Goal: Book appointment/travel/reservation

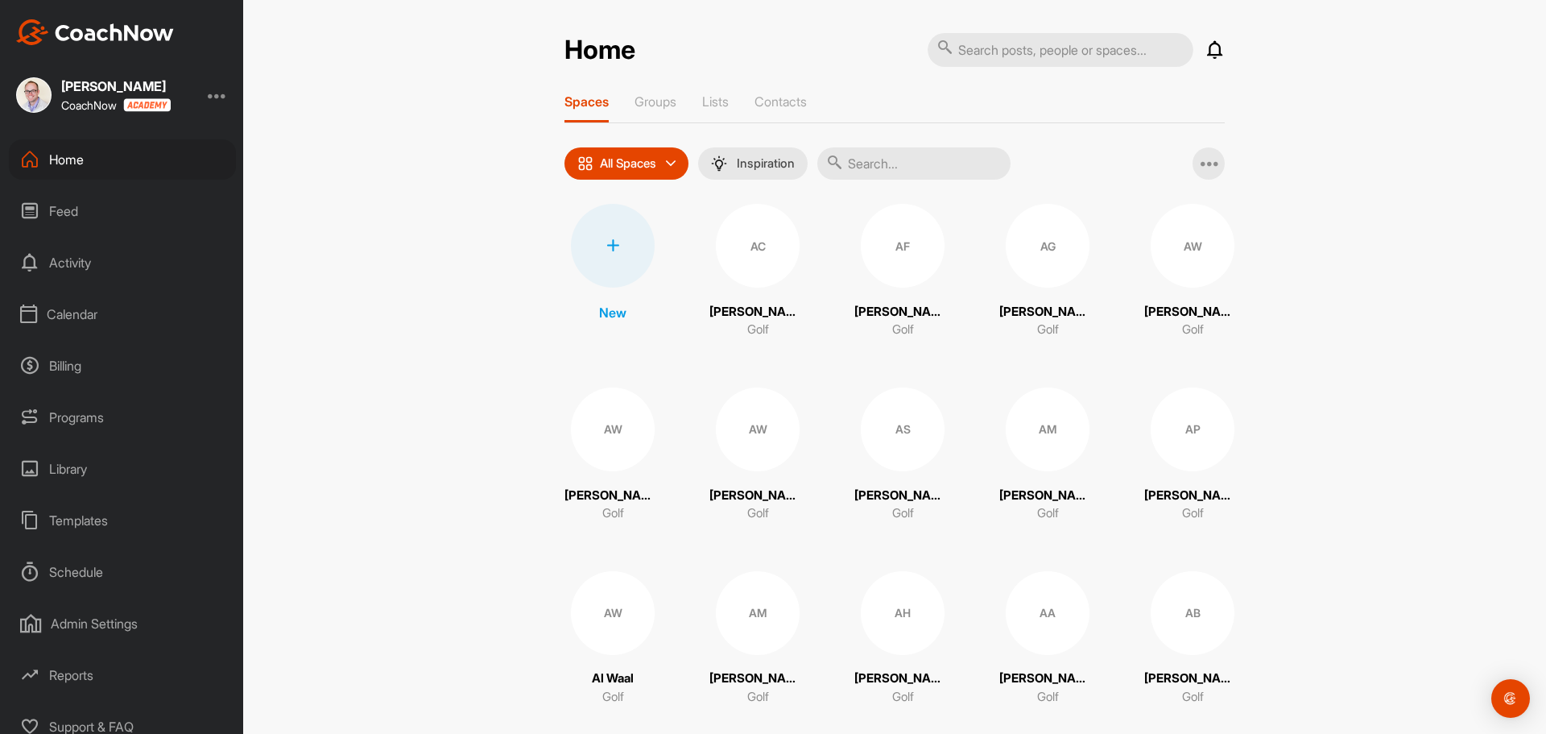
click at [78, 310] on div "Calendar" at bounding box center [122, 314] width 227 height 40
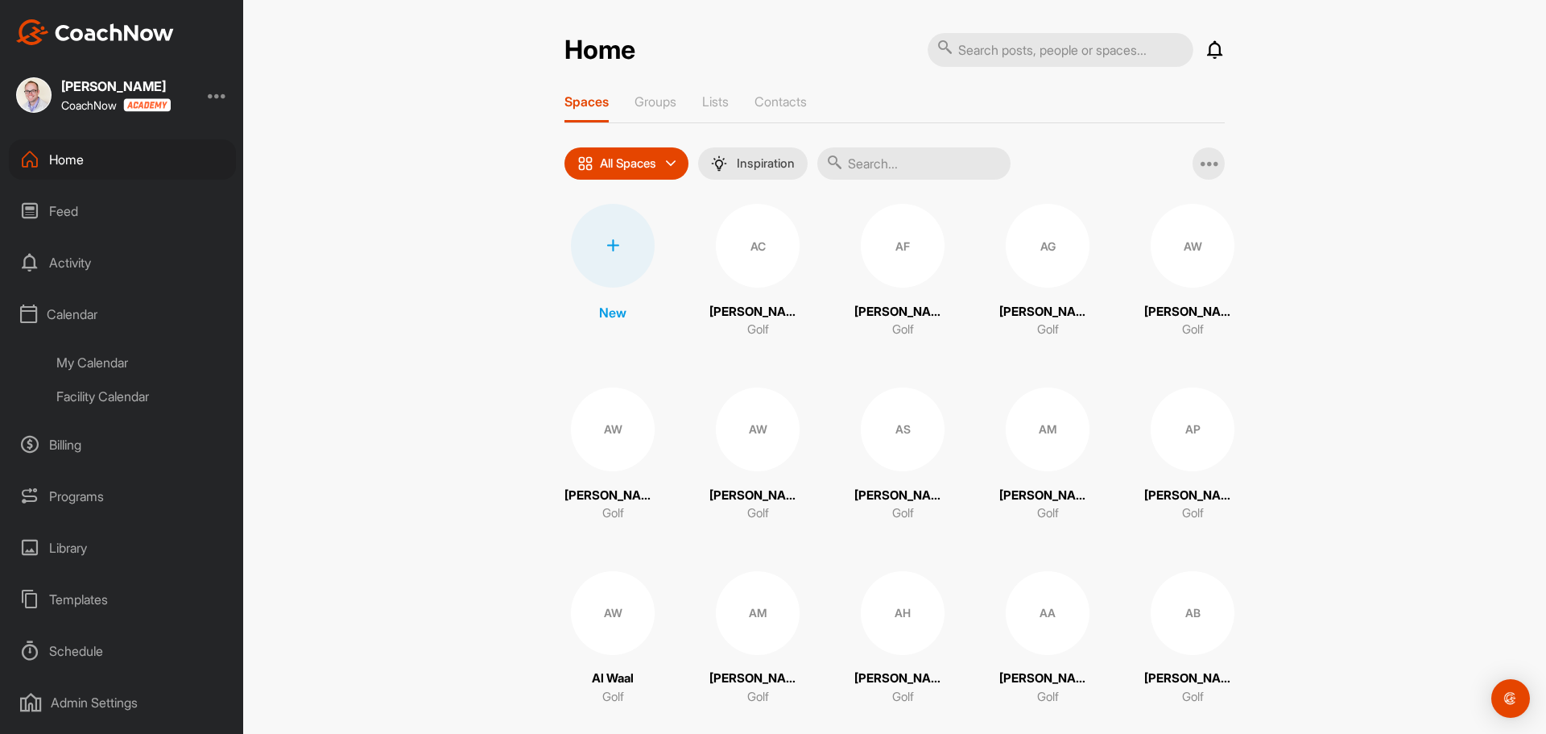
click at [118, 401] on div "Facility Calendar" at bounding box center [140, 396] width 191 height 34
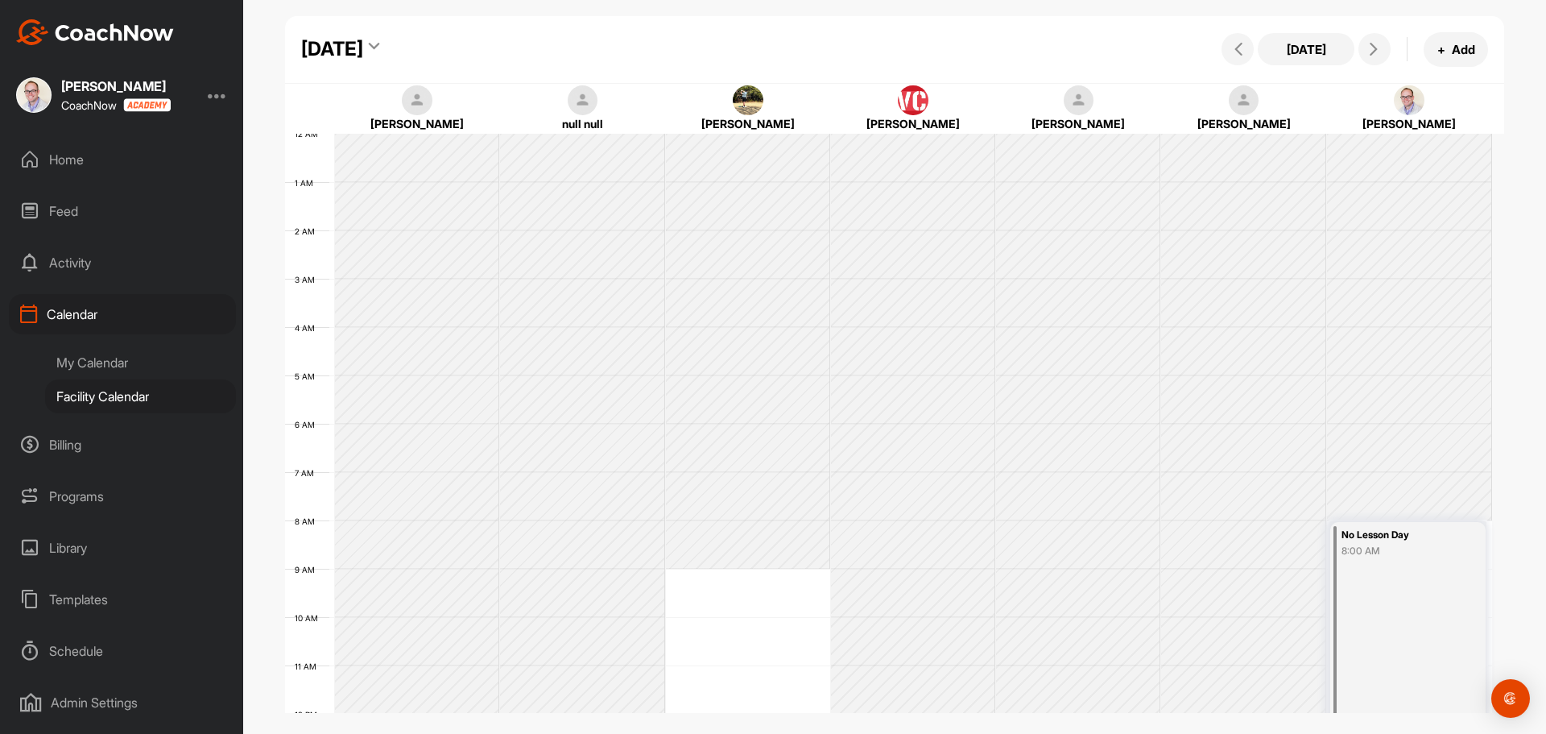
scroll to position [279, 0]
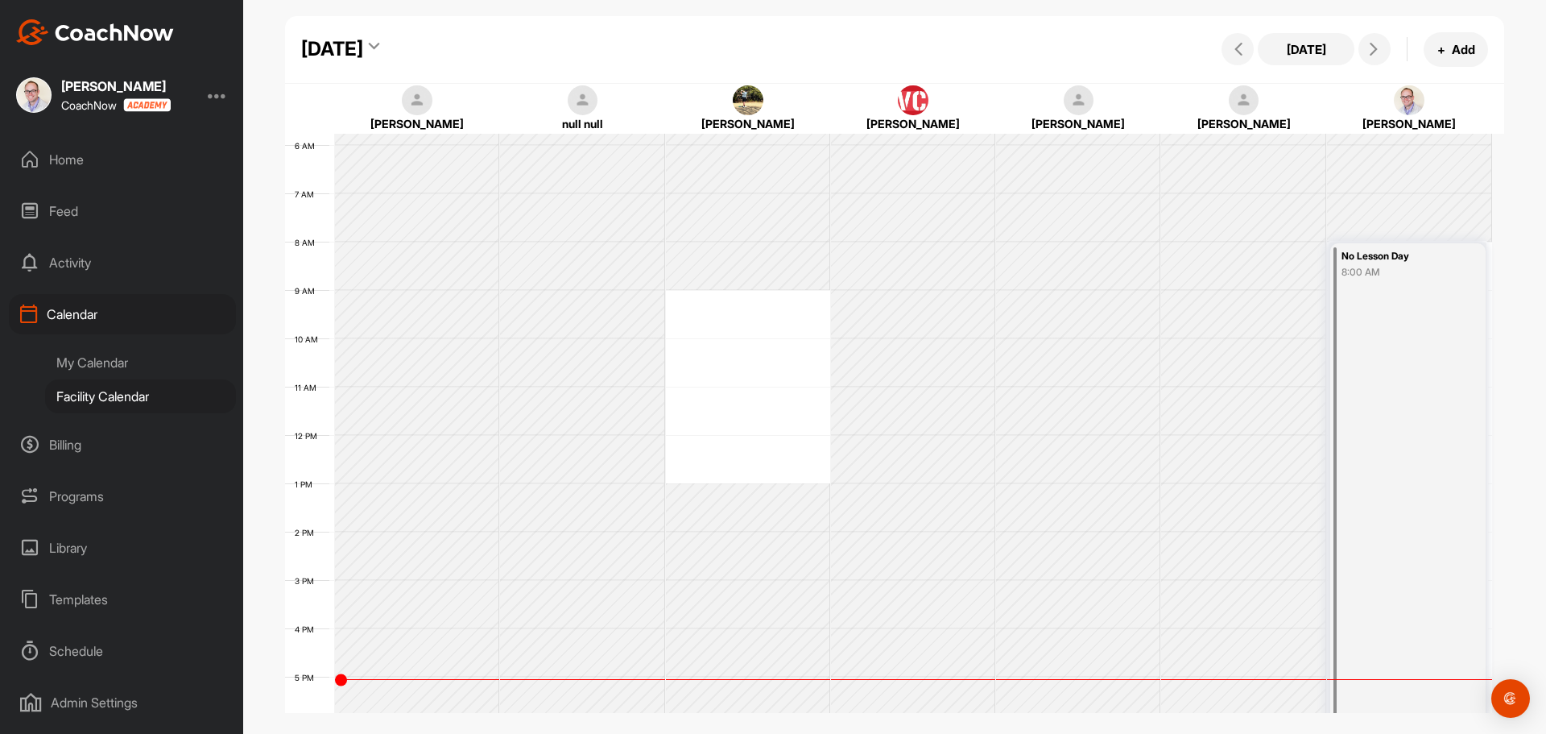
click at [363, 54] on div "[DATE]" at bounding box center [332, 49] width 62 height 29
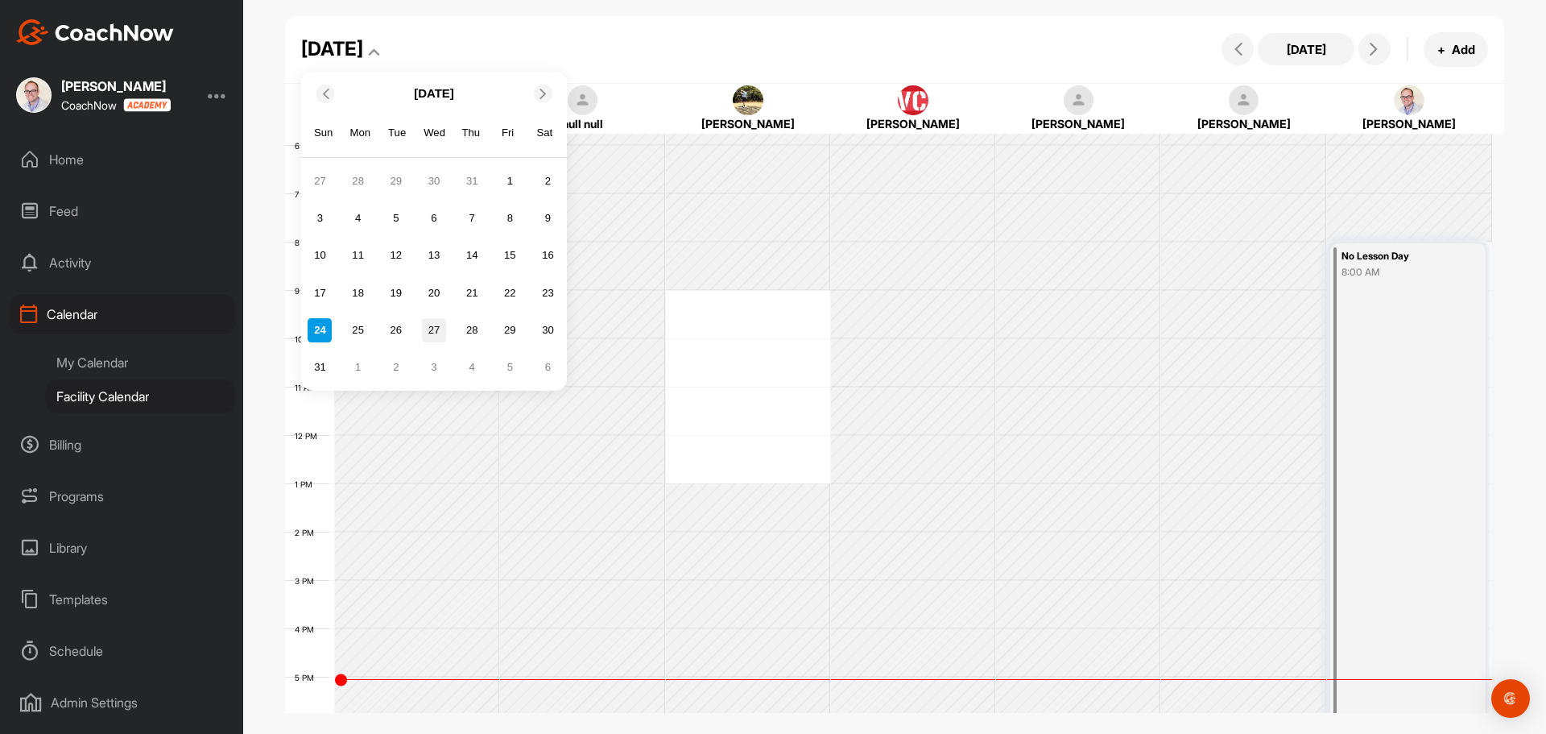
click at [436, 334] on div "27" at bounding box center [434, 330] width 24 height 24
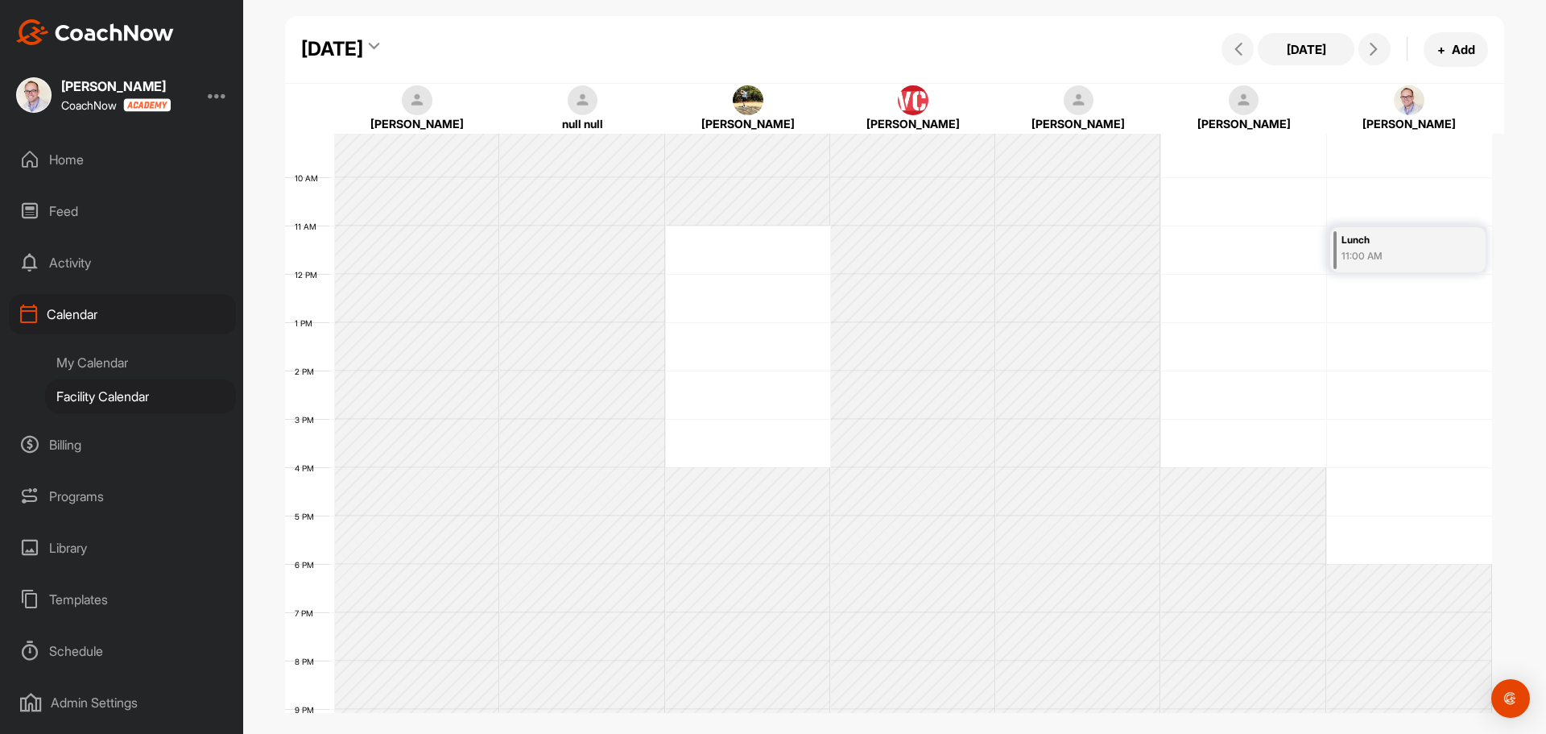
scroll to position [359, 0]
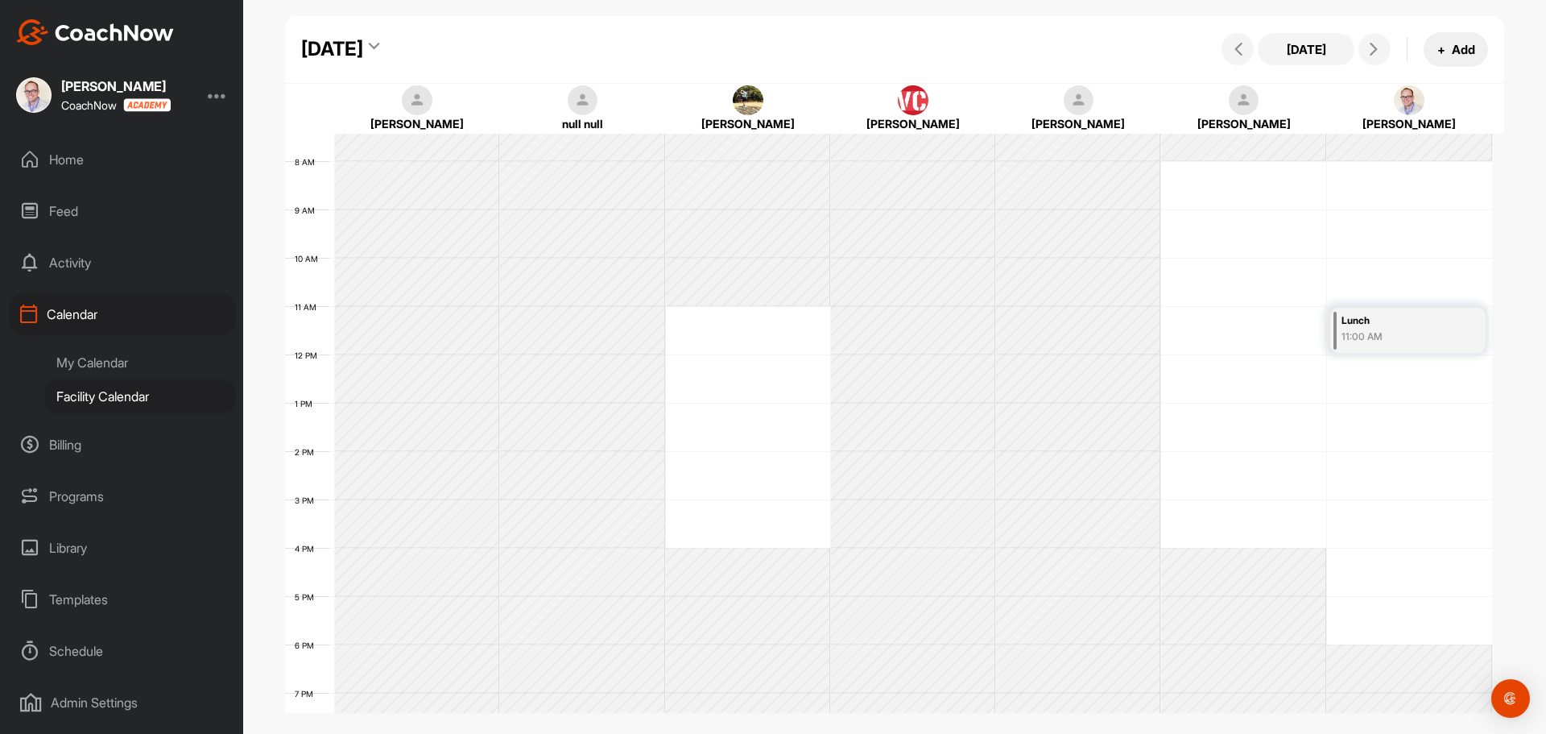
click at [1445, 59] on button "+ Add" at bounding box center [1456, 49] width 64 height 35
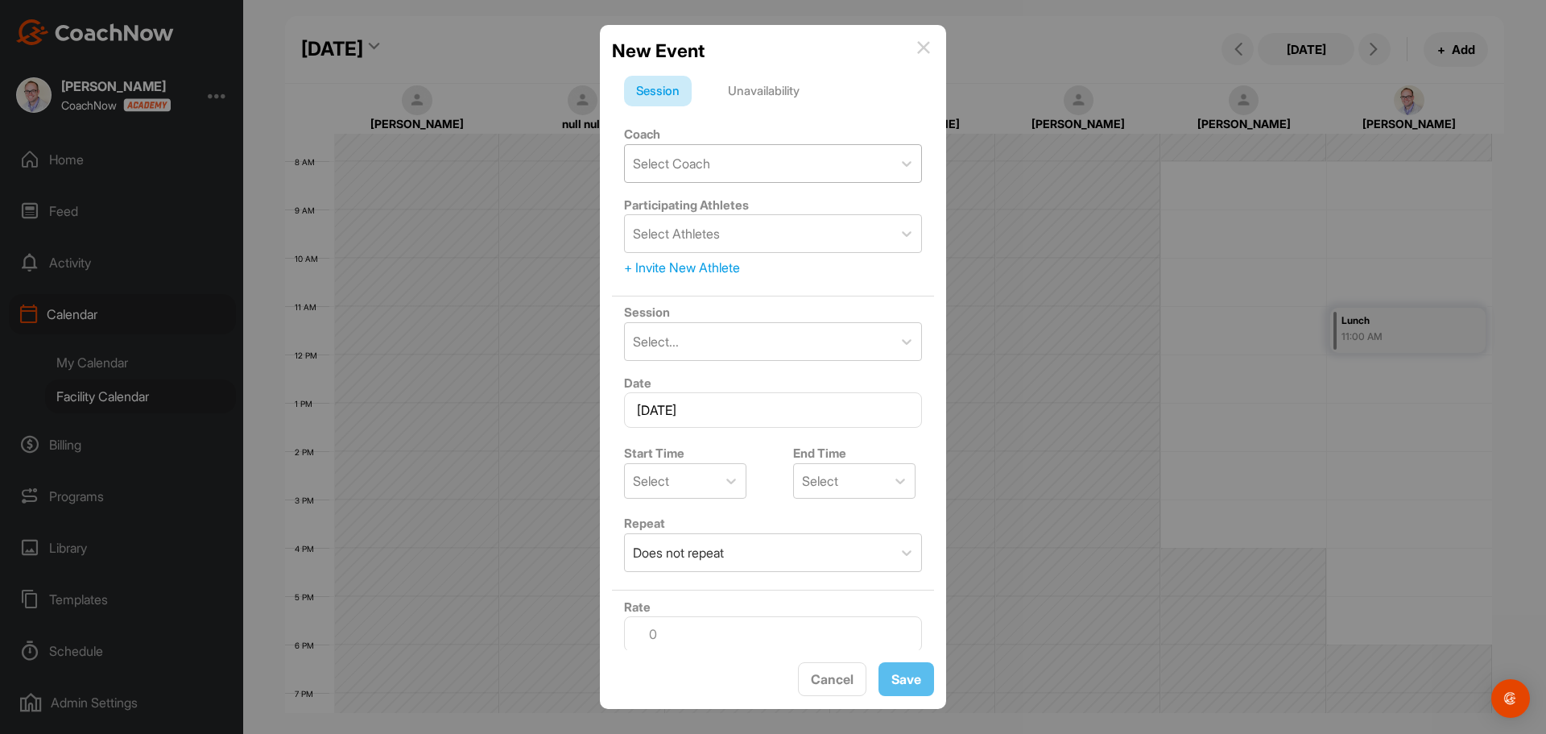
click at [828, 161] on div "Select Coach" at bounding box center [758, 163] width 267 height 37
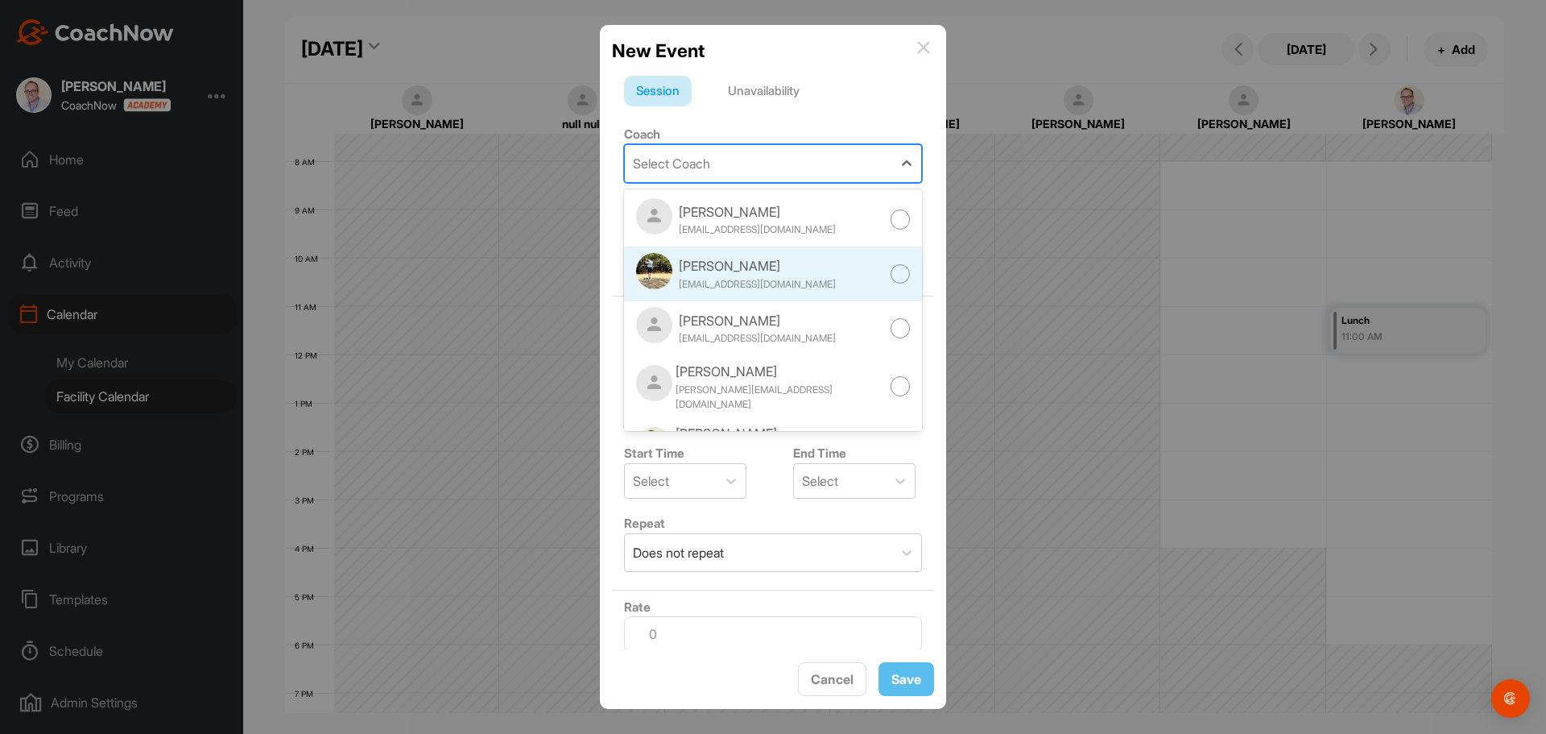
click at [791, 285] on div "[EMAIL_ADDRESS][DOMAIN_NAME]" at bounding box center [757, 284] width 157 height 14
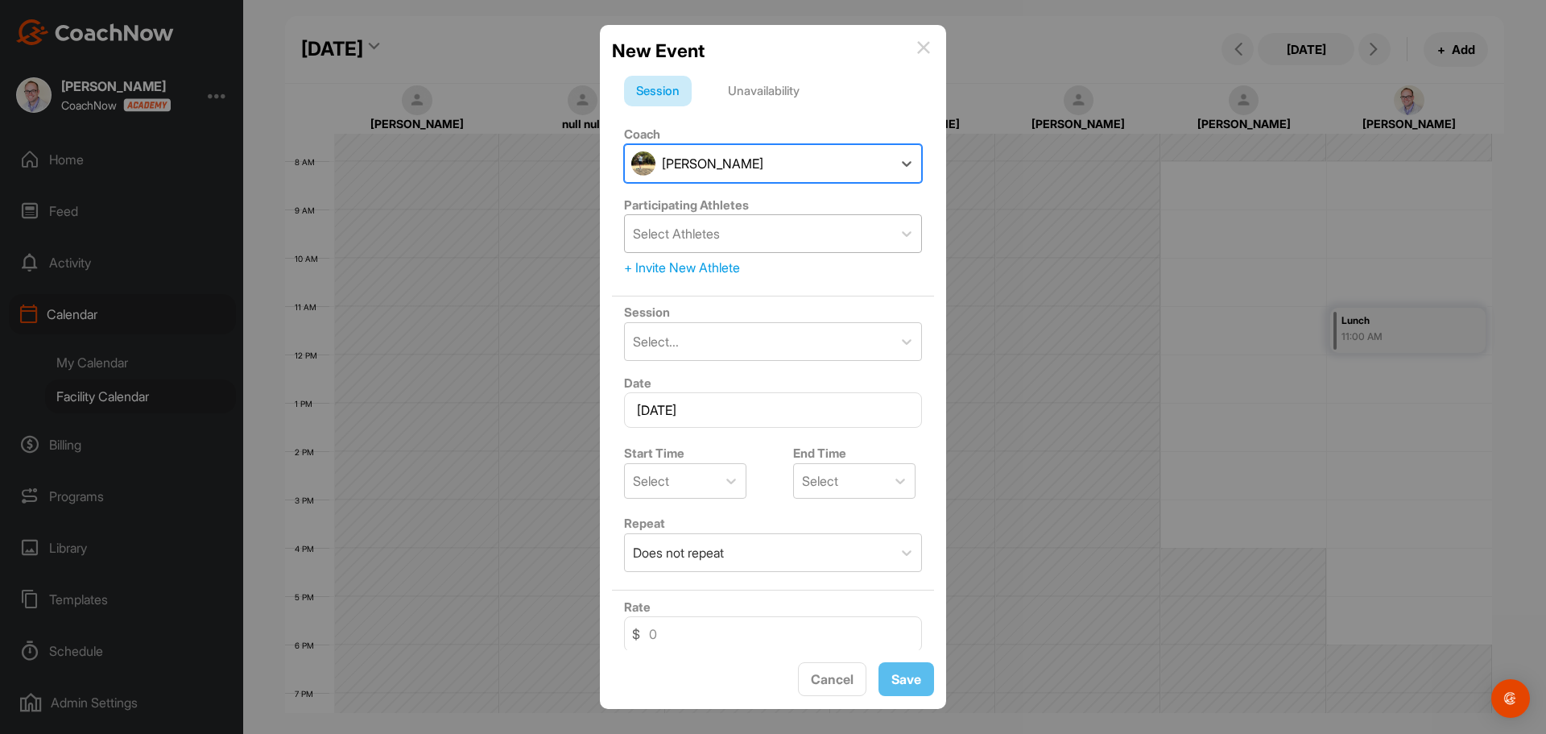
click at [768, 235] on div "Select Athletes" at bounding box center [758, 233] width 267 height 37
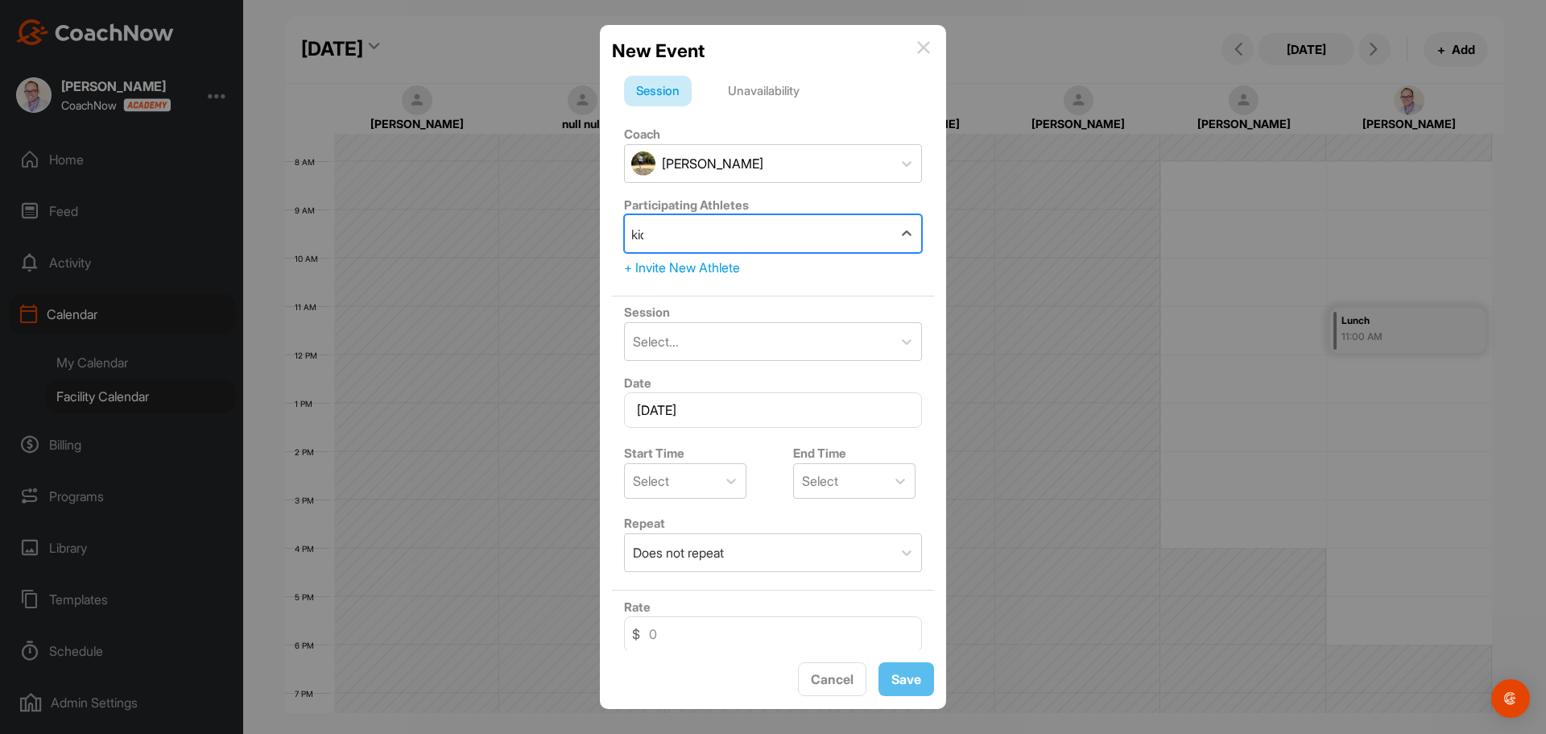
type input "[PERSON_NAME]"
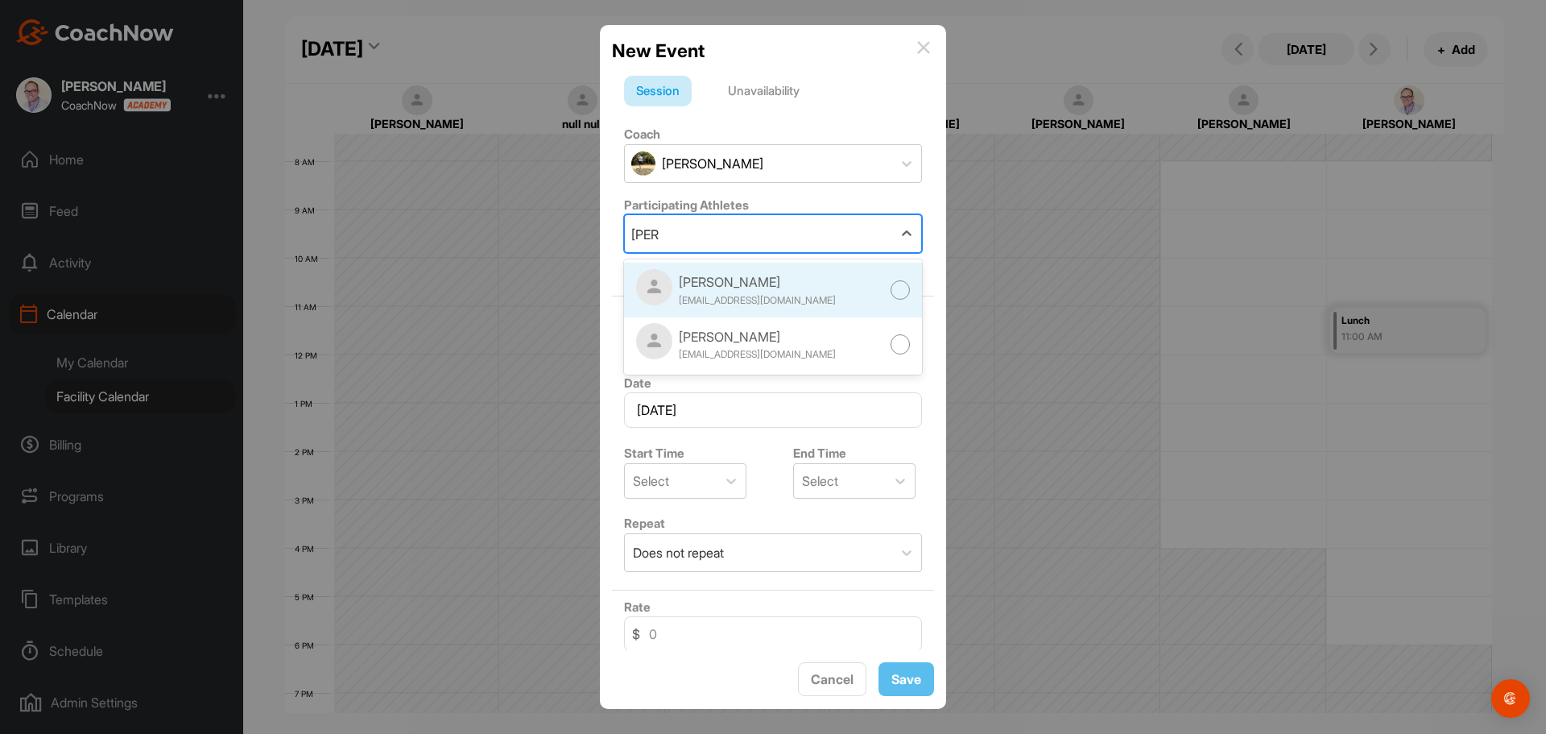
click at [767, 296] on div "[EMAIL_ADDRESS][DOMAIN_NAME]" at bounding box center [757, 300] width 157 height 14
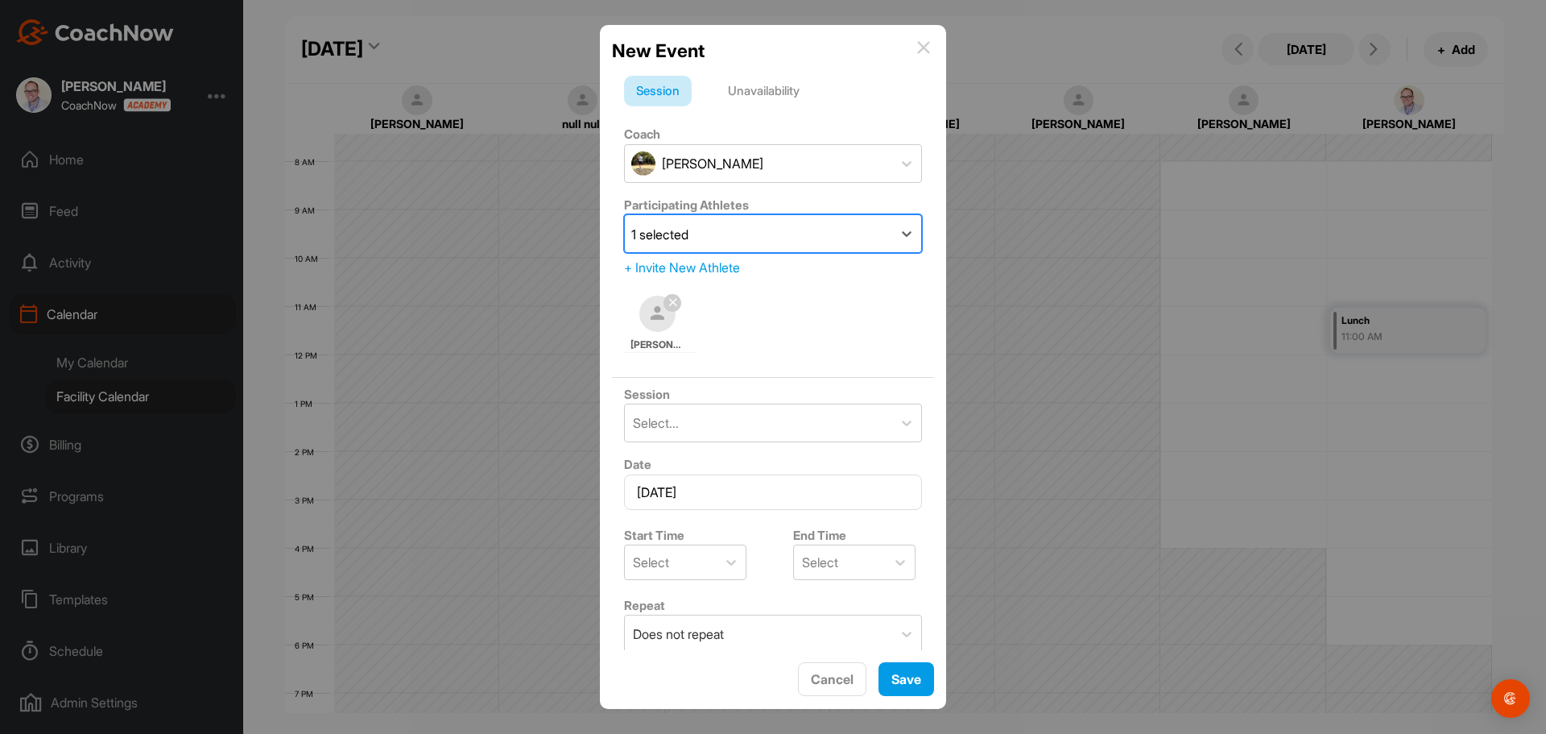
click at [804, 234] on div "1 selected" at bounding box center [758, 233] width 267 height 37
type input "[PERSON_NAME]"
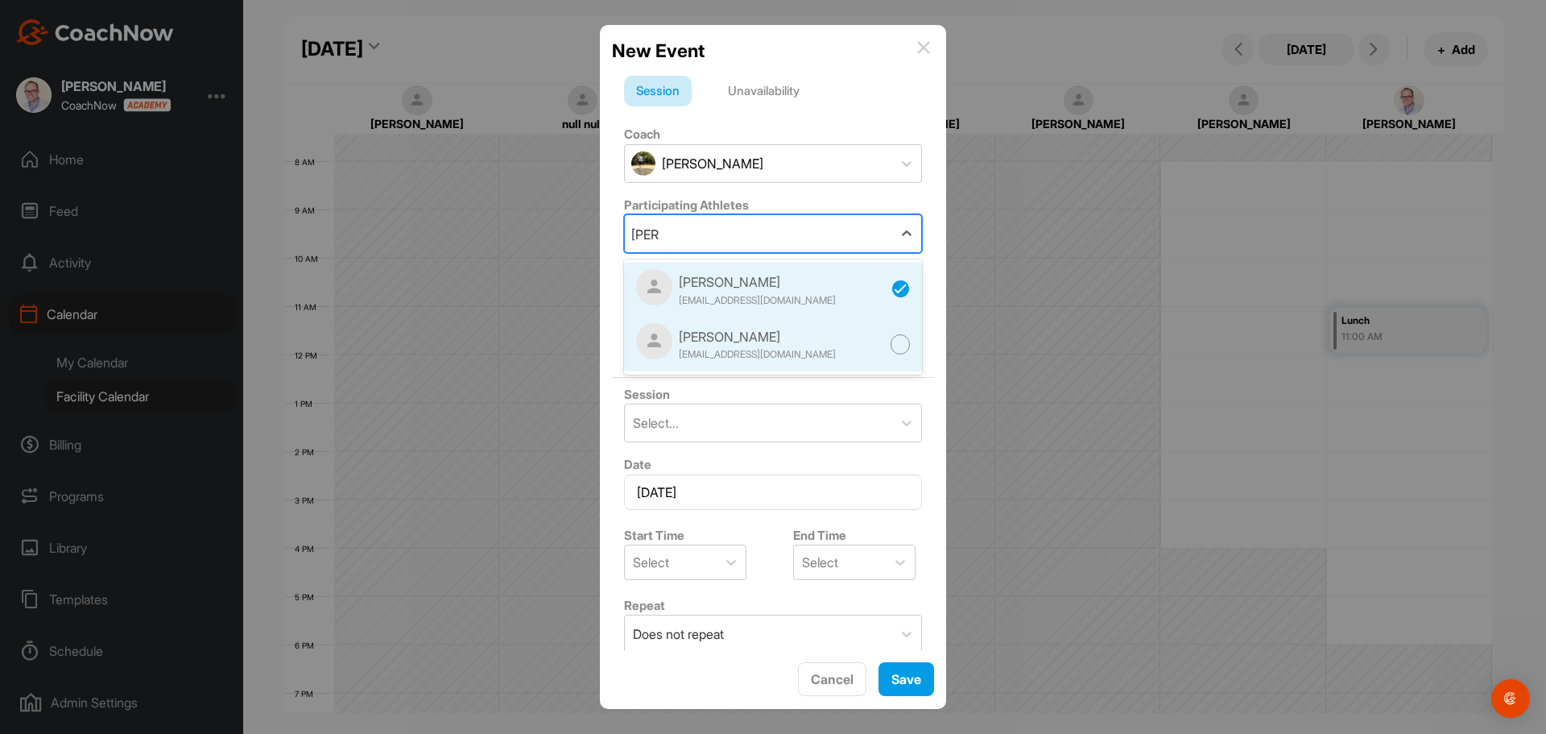
click at [734, 370] on div "[PERSON_NAME] [EMAIL_ADDRESS][DOMAIN_NAME]" at bounding box center [773, 344] width 298 height 55
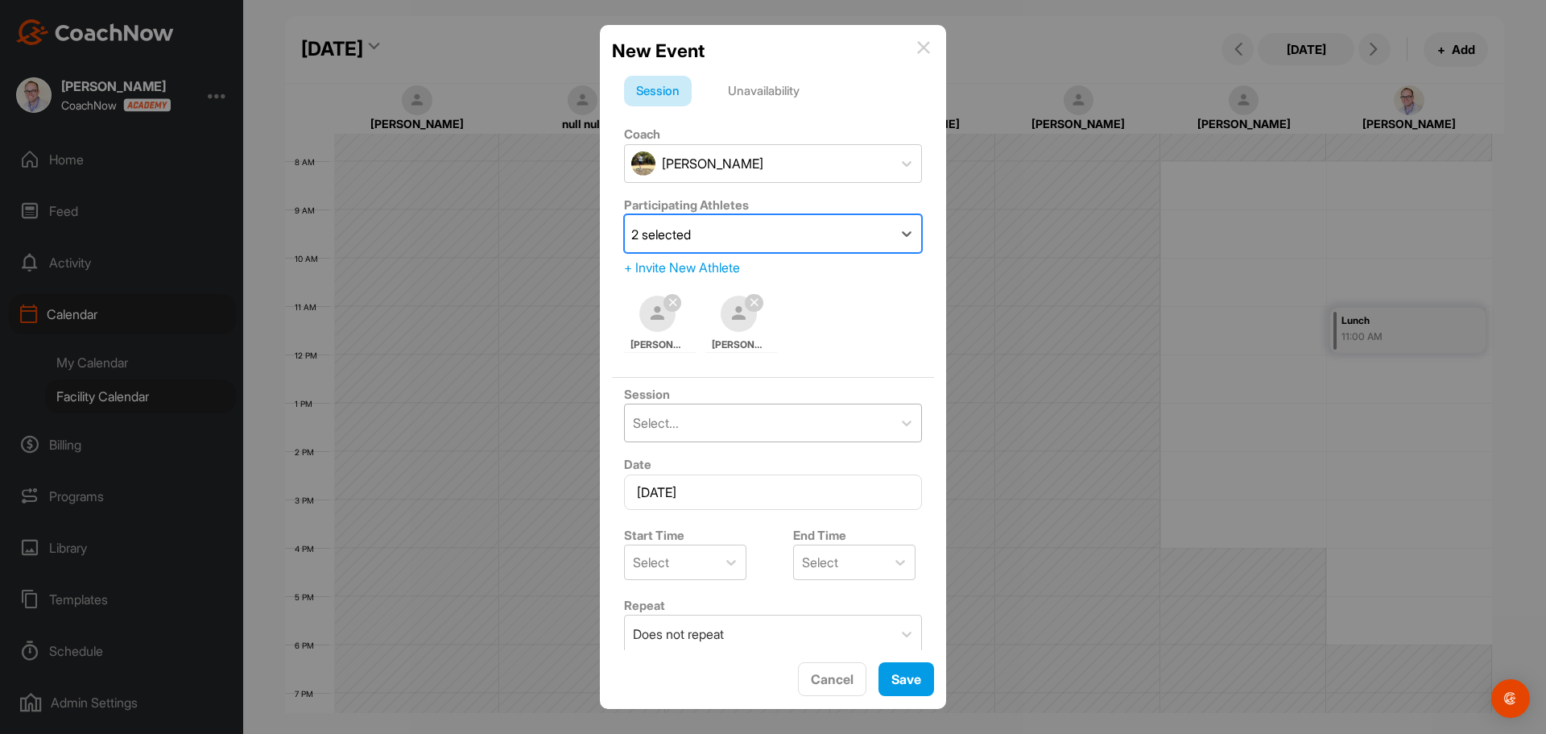
click at [737, 428] on div "Select..." at bounding box center [758, 422] width 267 height 37
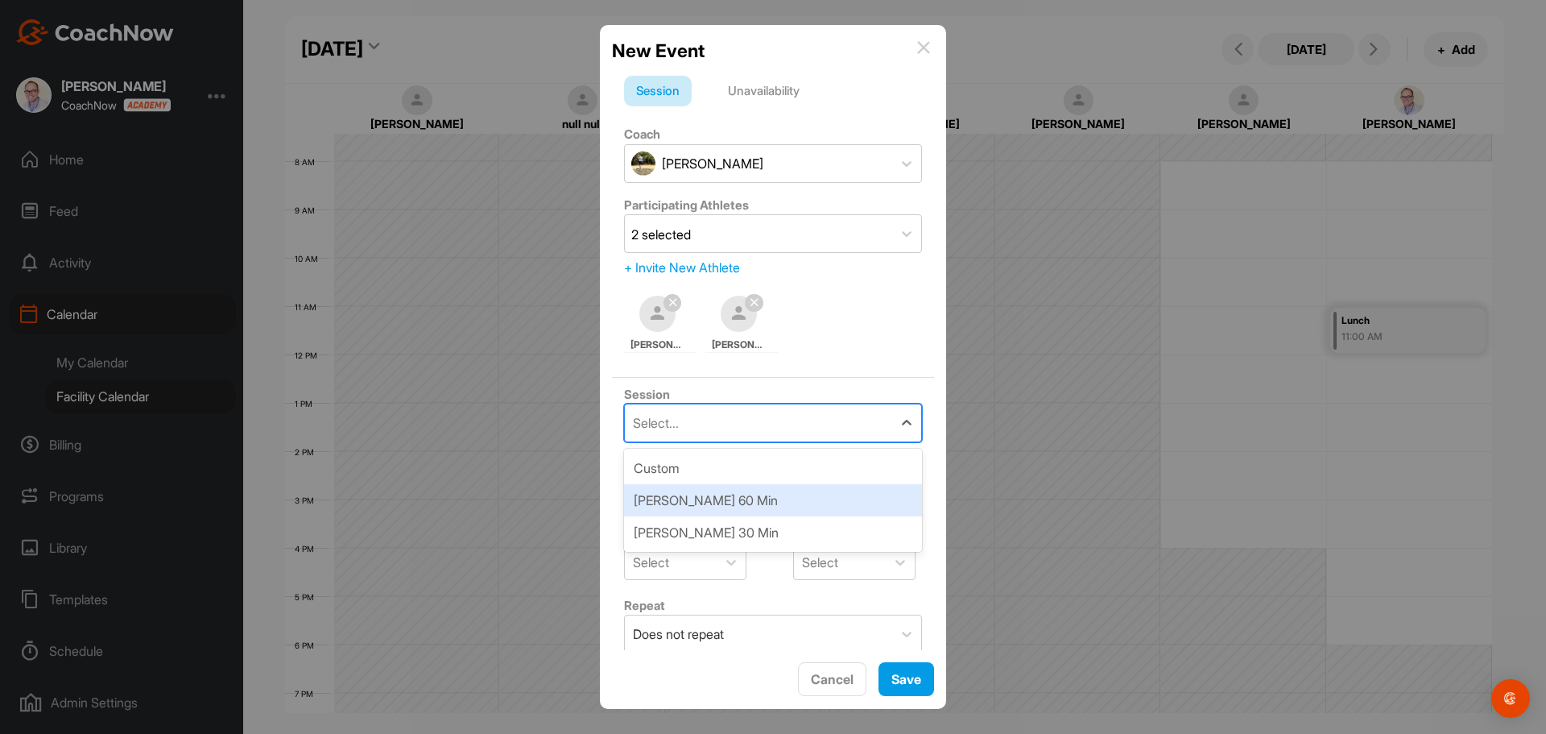
click at [726, 496] on div "[PERSON_NAME] 60 Min" at bounding box center [773, 500] width 298 height 32
type input "75"
type input "Range"
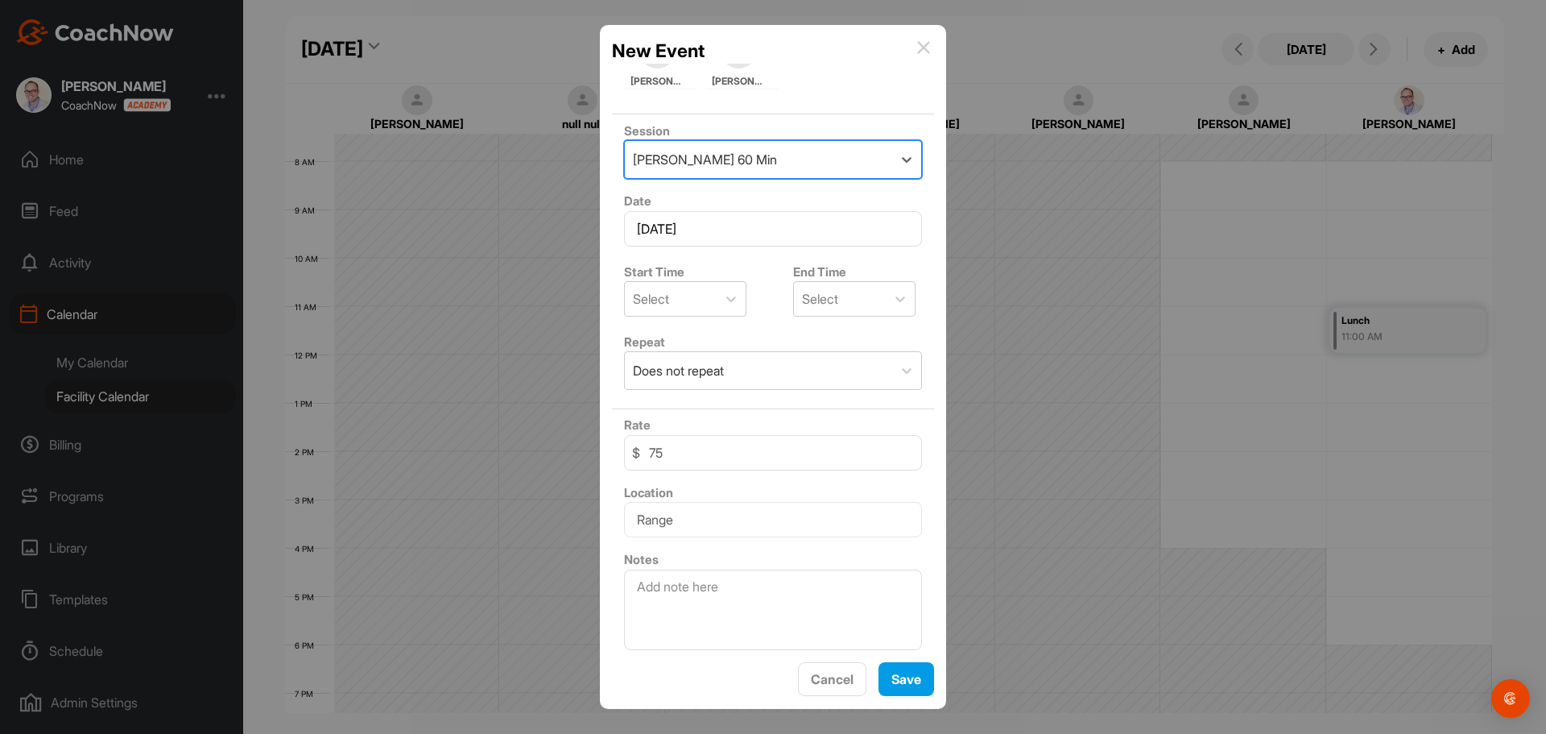
scroll to position [269, 0]
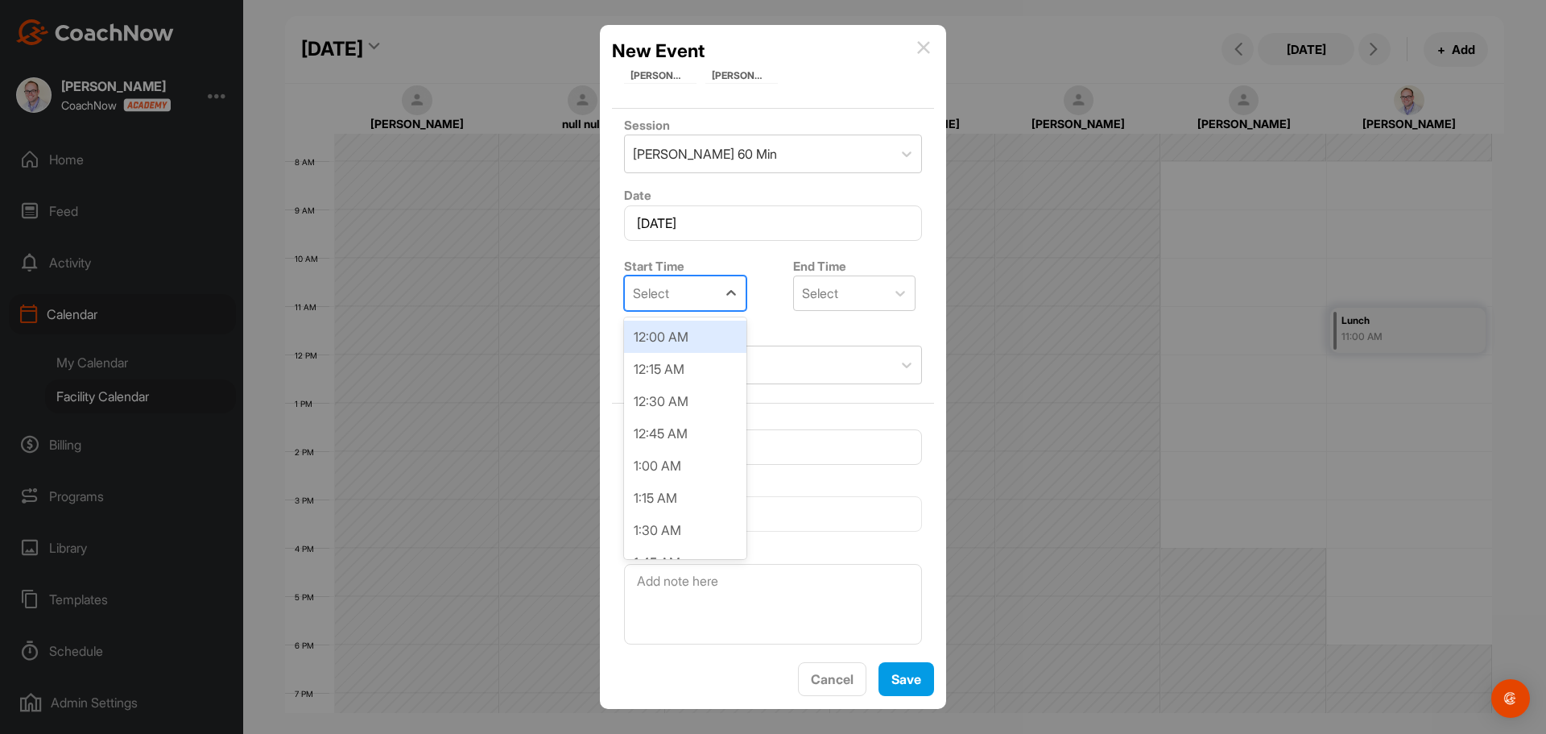
click at [684, 289] on div "Select" at bounding box center [671, 293] width 92 height 34
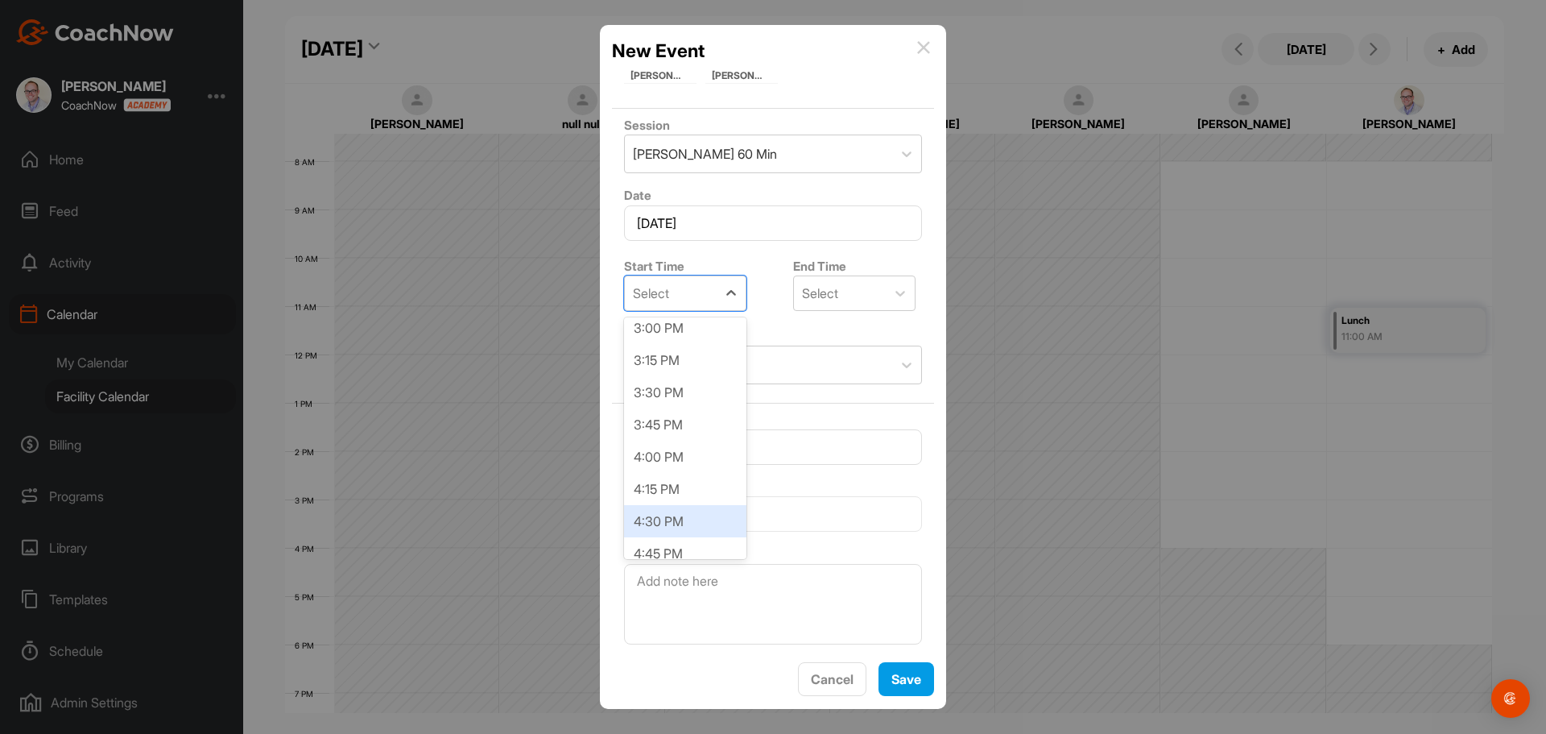
scroll to position [1933, 0]
click at [697, 344] on div "3:00 PM" at bounding box center [685, 337] width 122 height 32
click at [742, 594] on textarea at bounding box center [773, 604] width 298 height 81
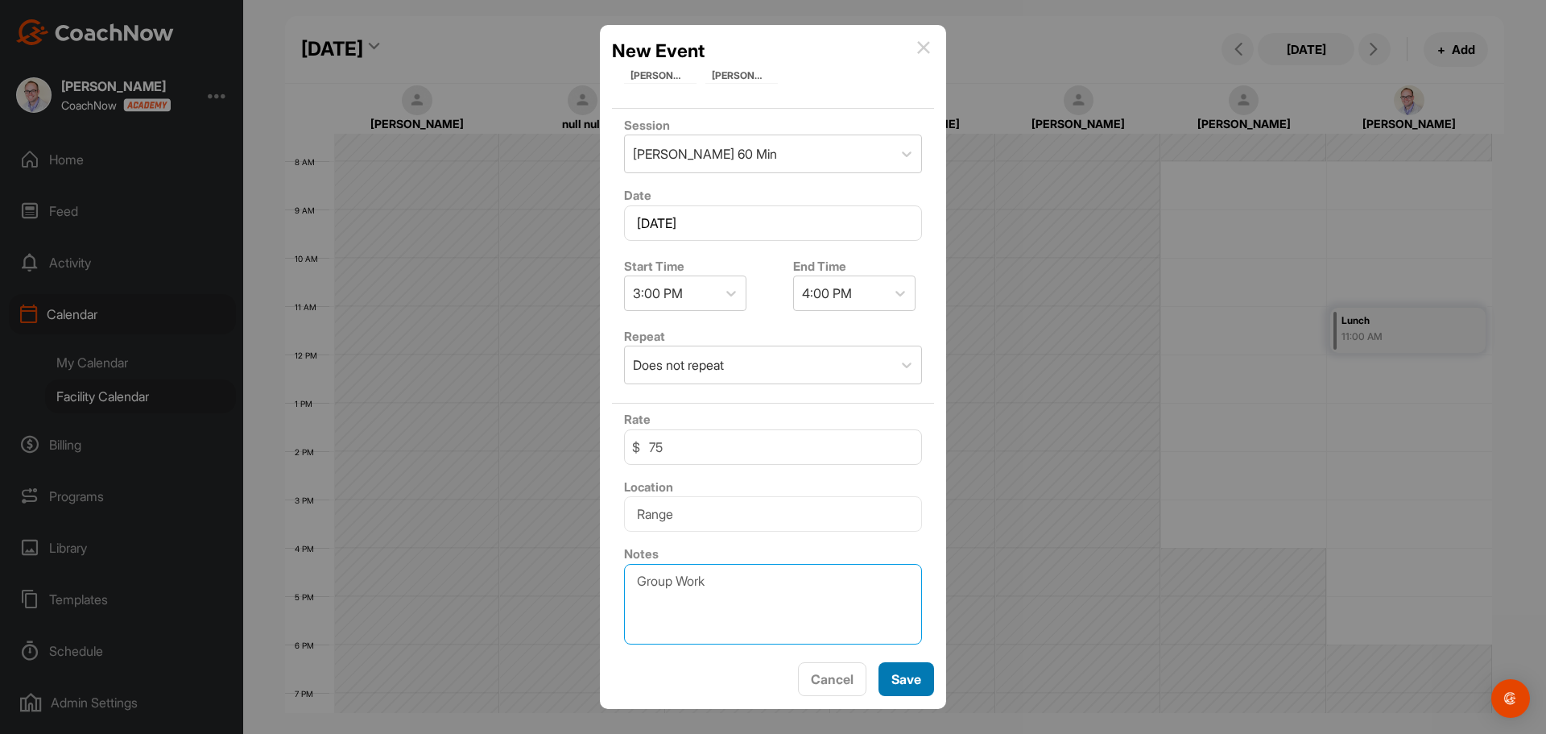
type textarea "Group Work"
click at [915, 686] on button "Save" at bounding box center [907, 679] width 56 height 35
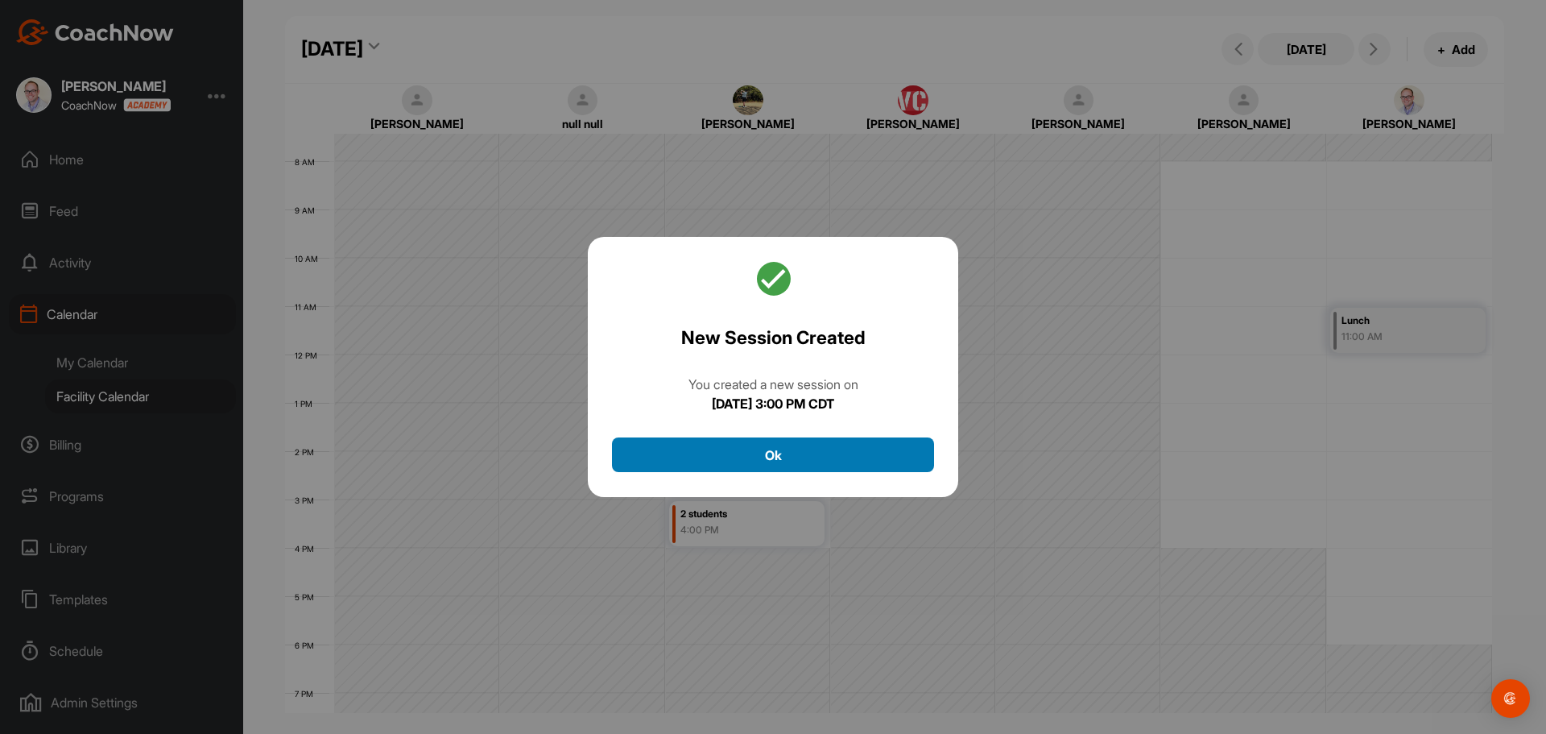
click at [846, 461] on button "Ok" at bounding box center [773, 454] width 322 height 35
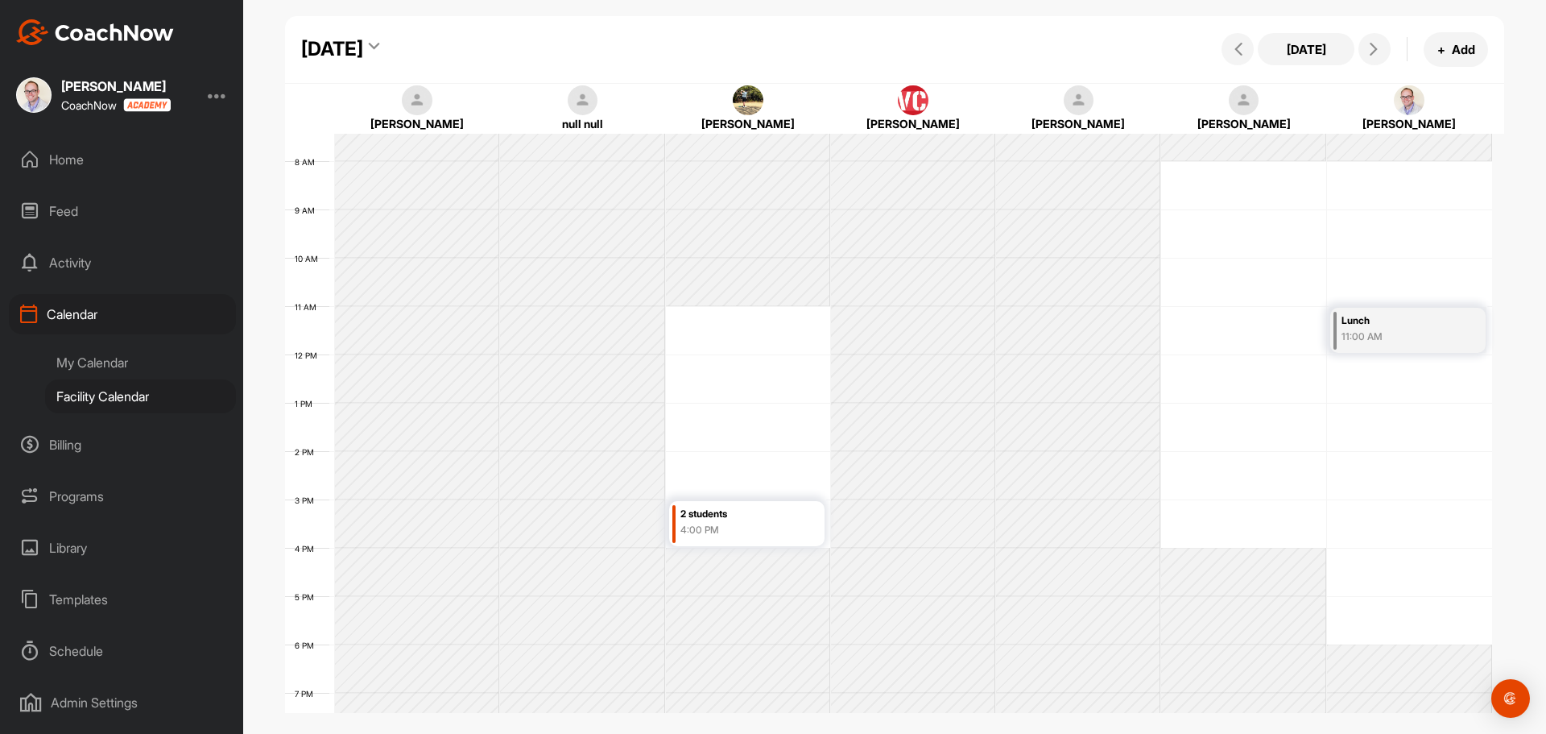
click at [771, 523] on div "4:00 PM" at bounding box center [739, 530] width 118 height 14
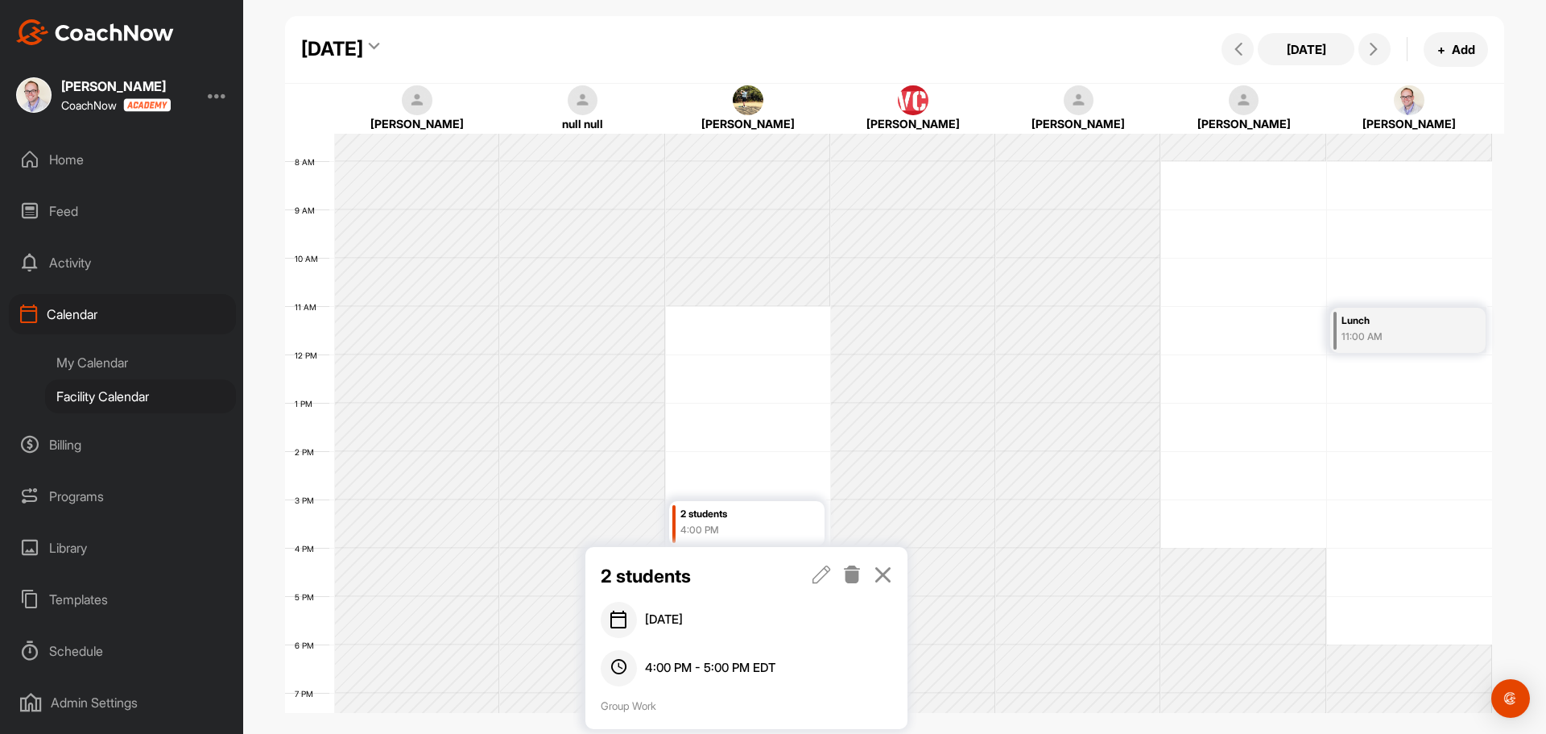
click at [819, 575] on icon at bounding box center [822, 574] width 19 height 18
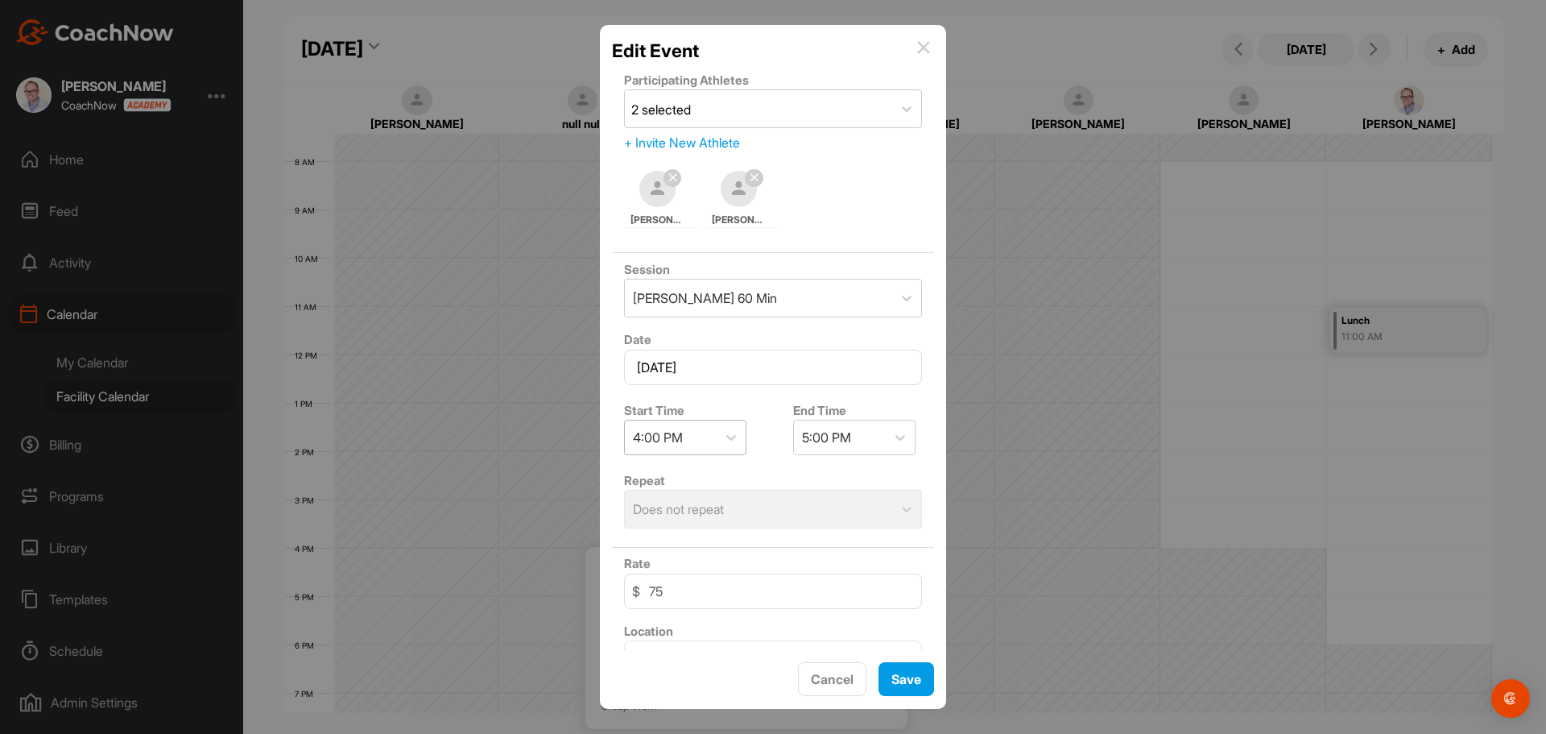
click at [714, 448] on div "4:00 PM" at bounding box center [671, 437] width 92 height 34
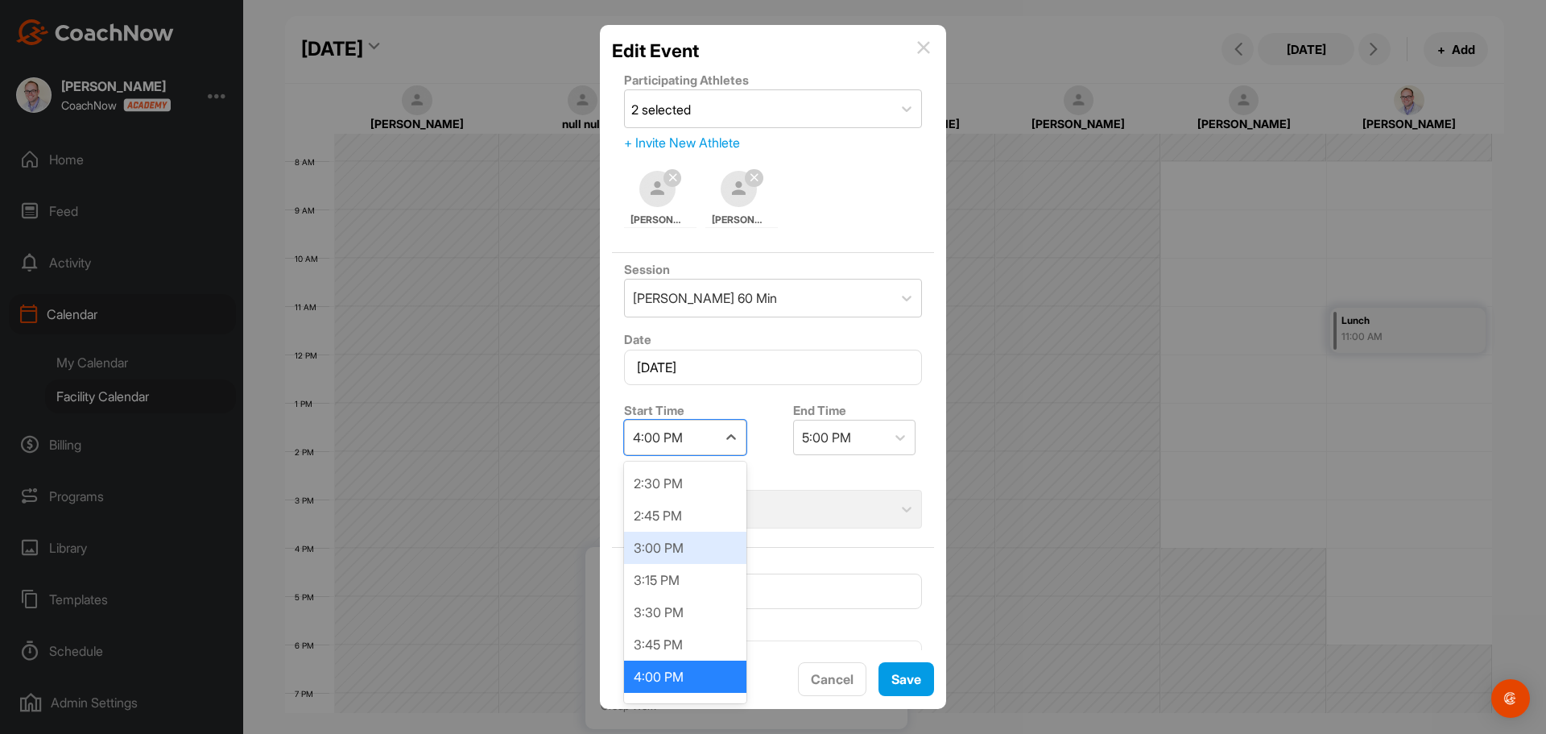
click at [680, 548] on div "3:00 PM" at bounding box center [685, 547] width 122 height 32
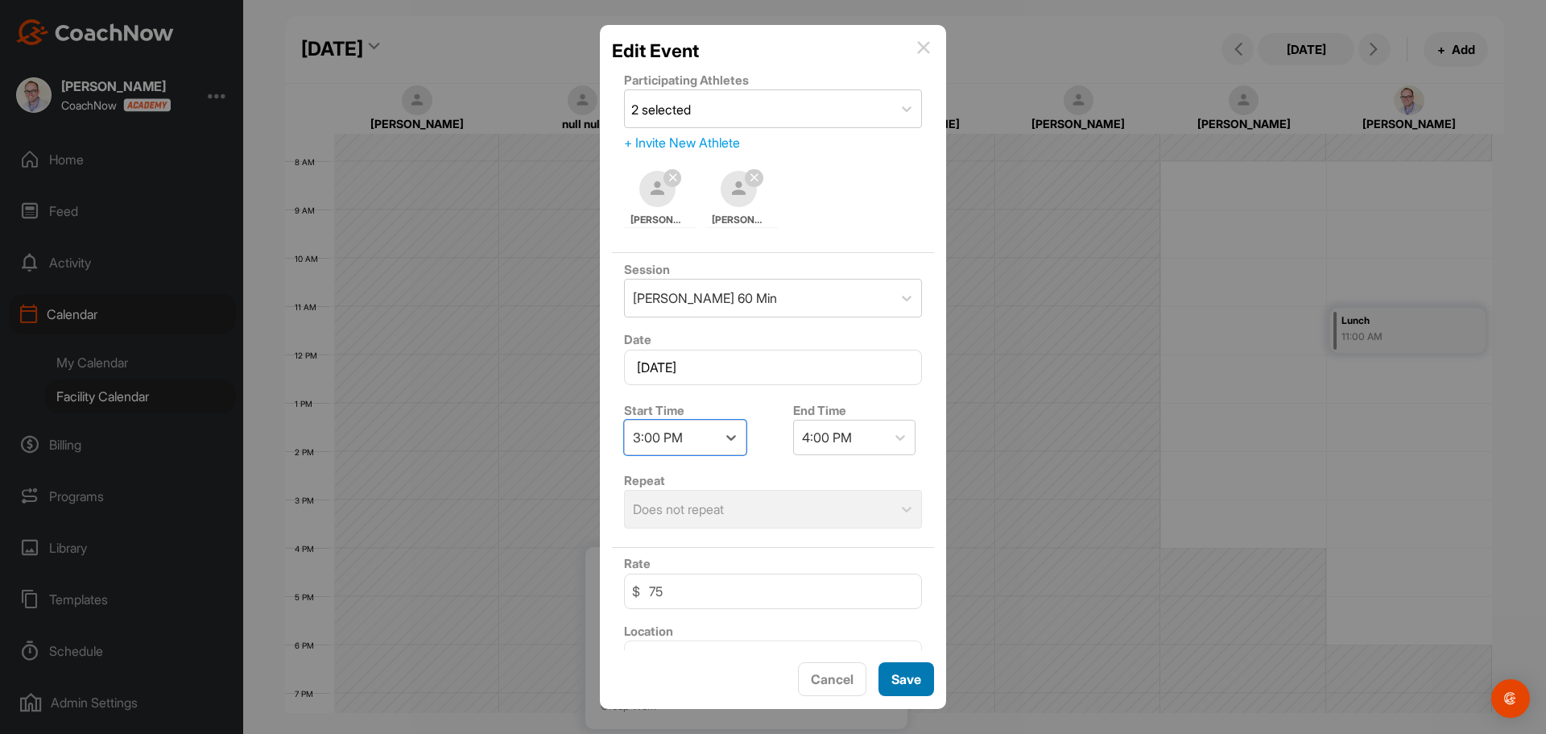
click at [912, 671] on button "Save" at bounding box center [907, 679] width 56 height 35
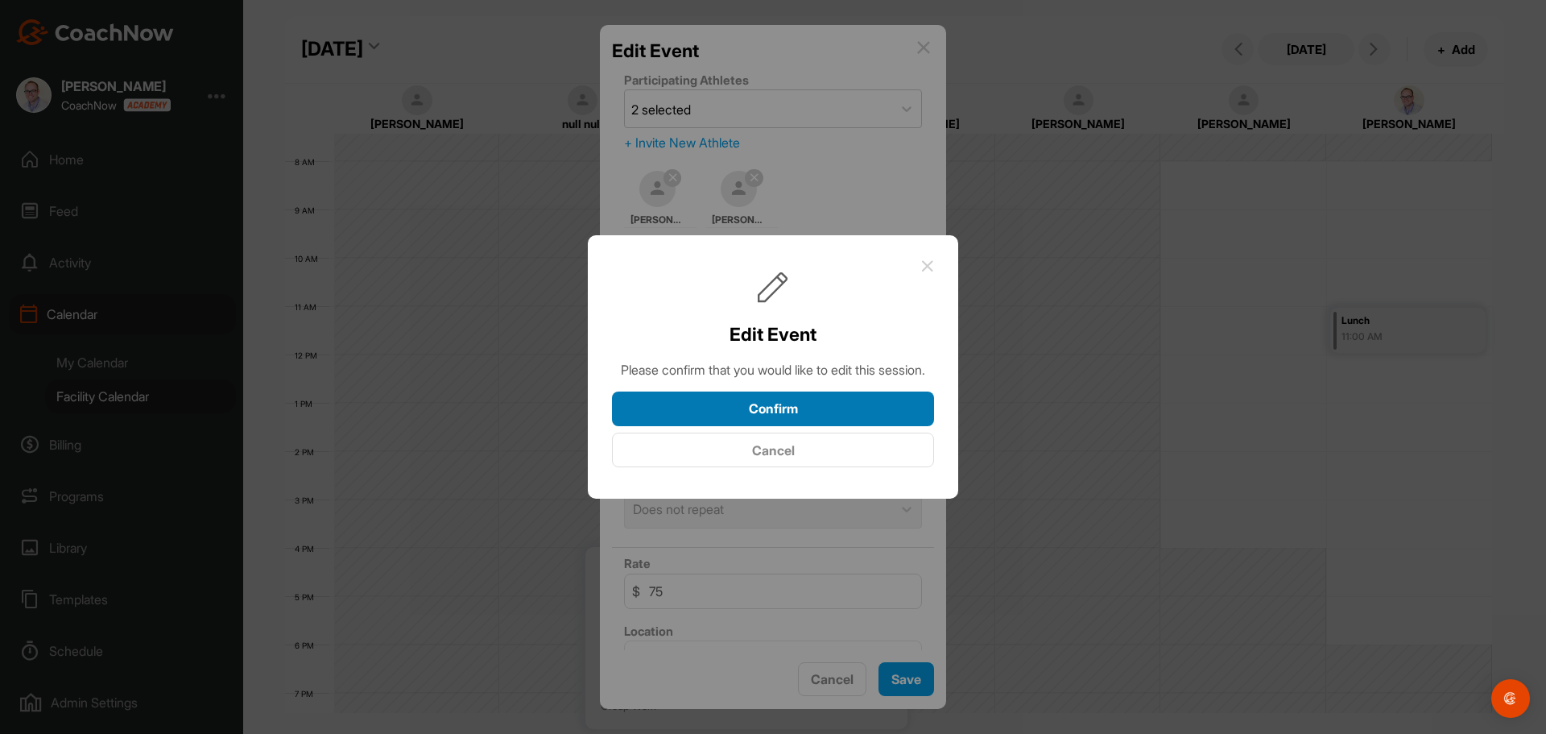
click at [838, 407] on button "Confirm" at bounding box center [773, 408] width 322 height 35
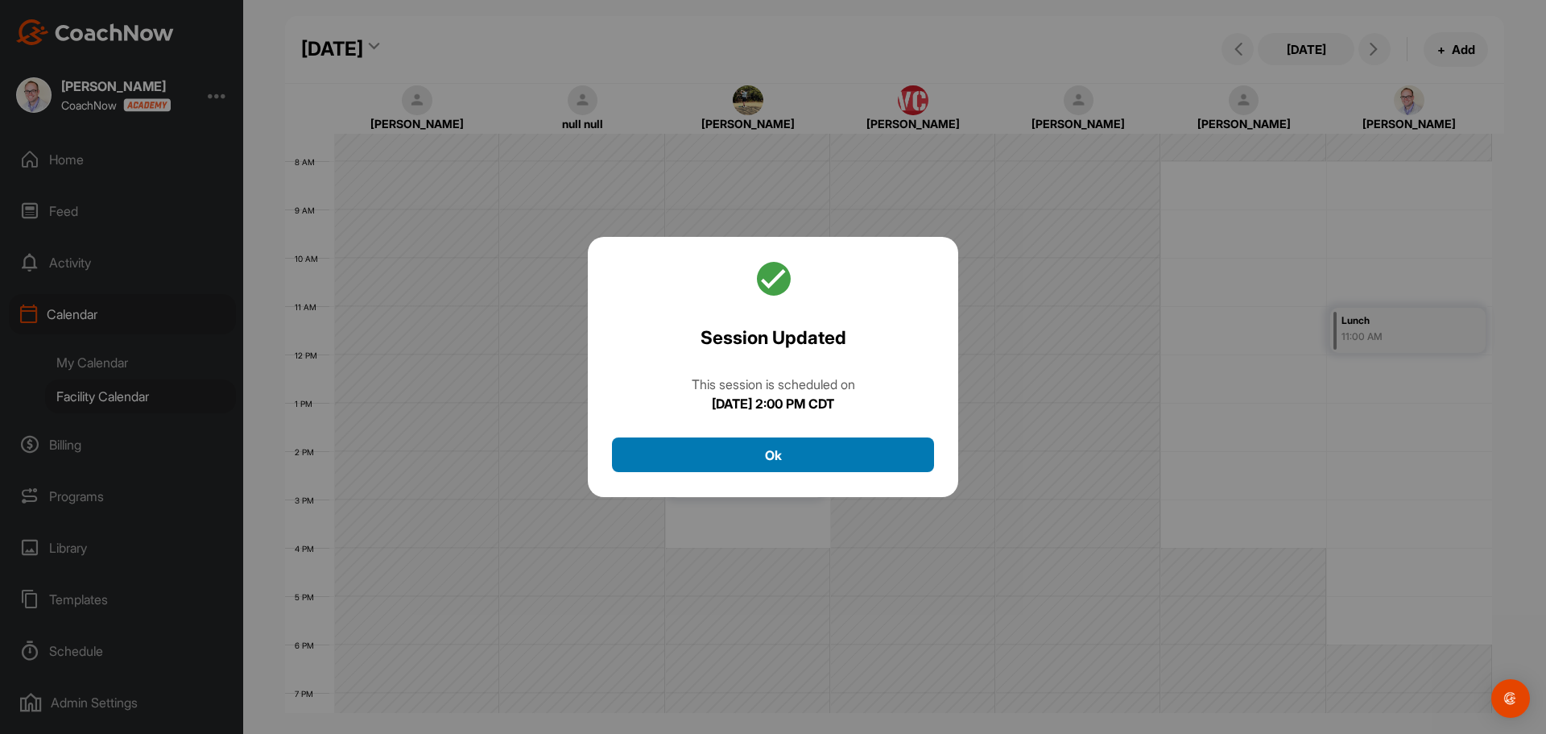
click at [829, 454] on button "Ok" at bounding box center [773, 454] width 322 height 35
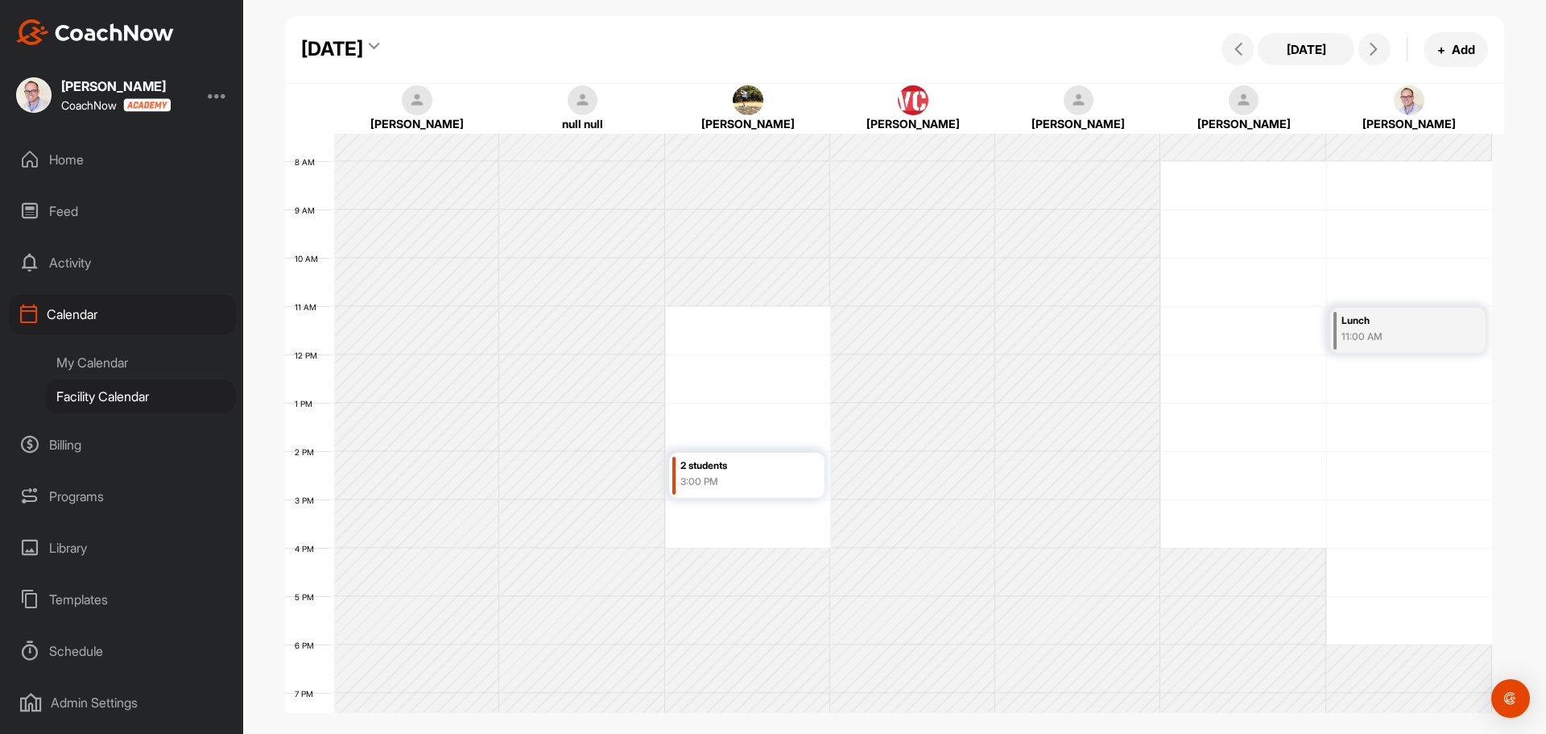
click at [749, 481] on div "3:00 PM" at bounding box center [739, 481] width 118 height 14
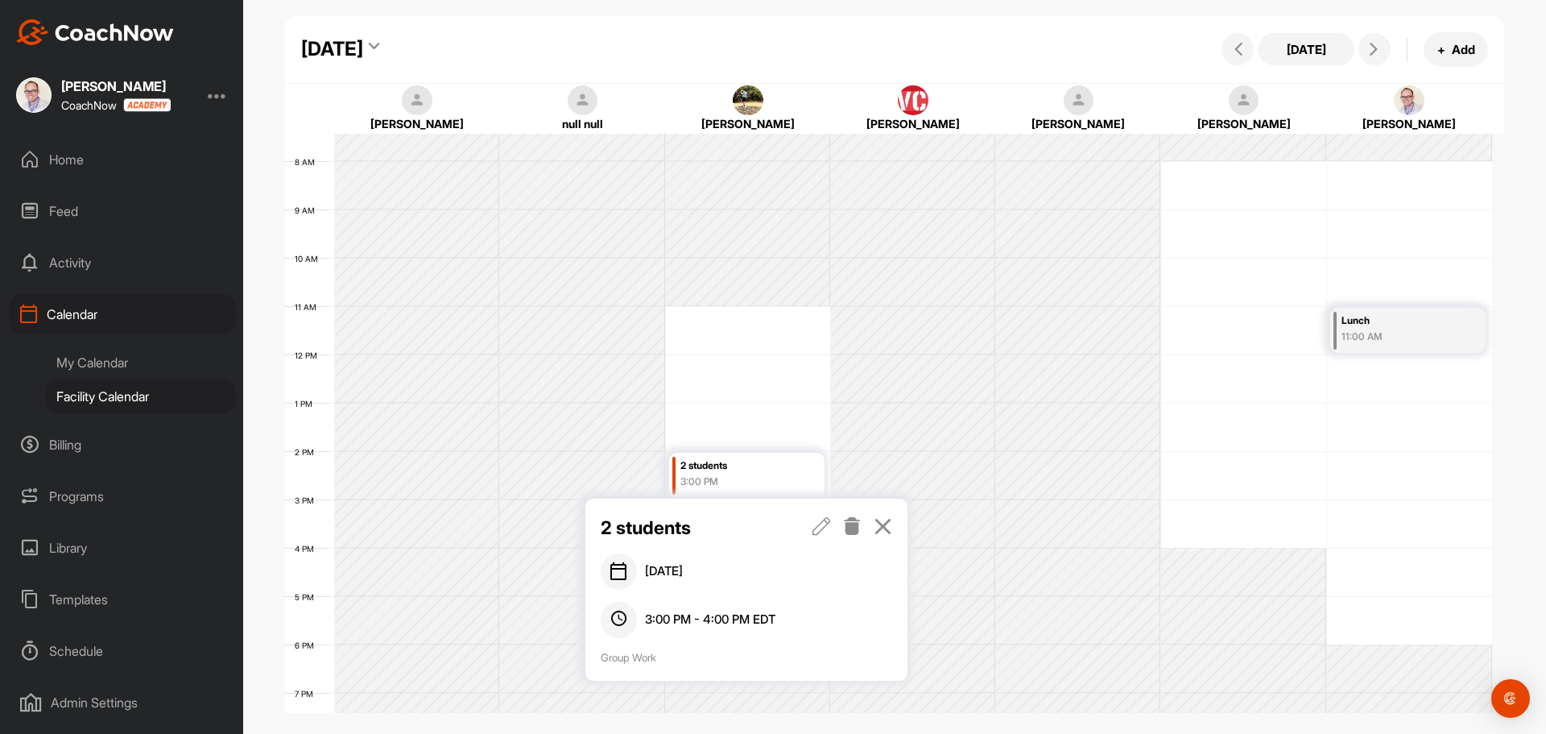
click at [826, 528] on icon at bounding box center [822, 526] width 19 height 18
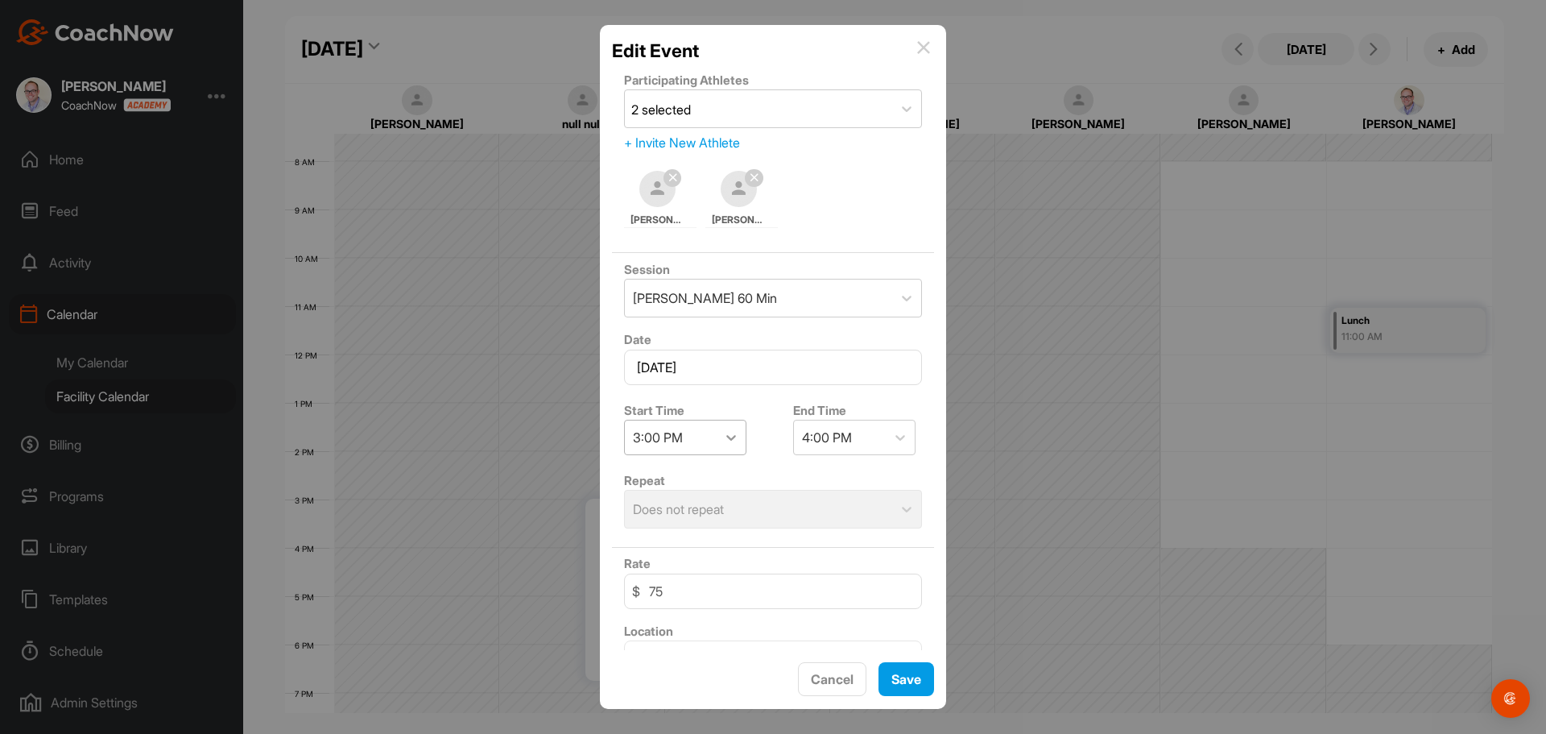
click at [718, 447] on div at bounding box center [731, 437] width 29 height 29
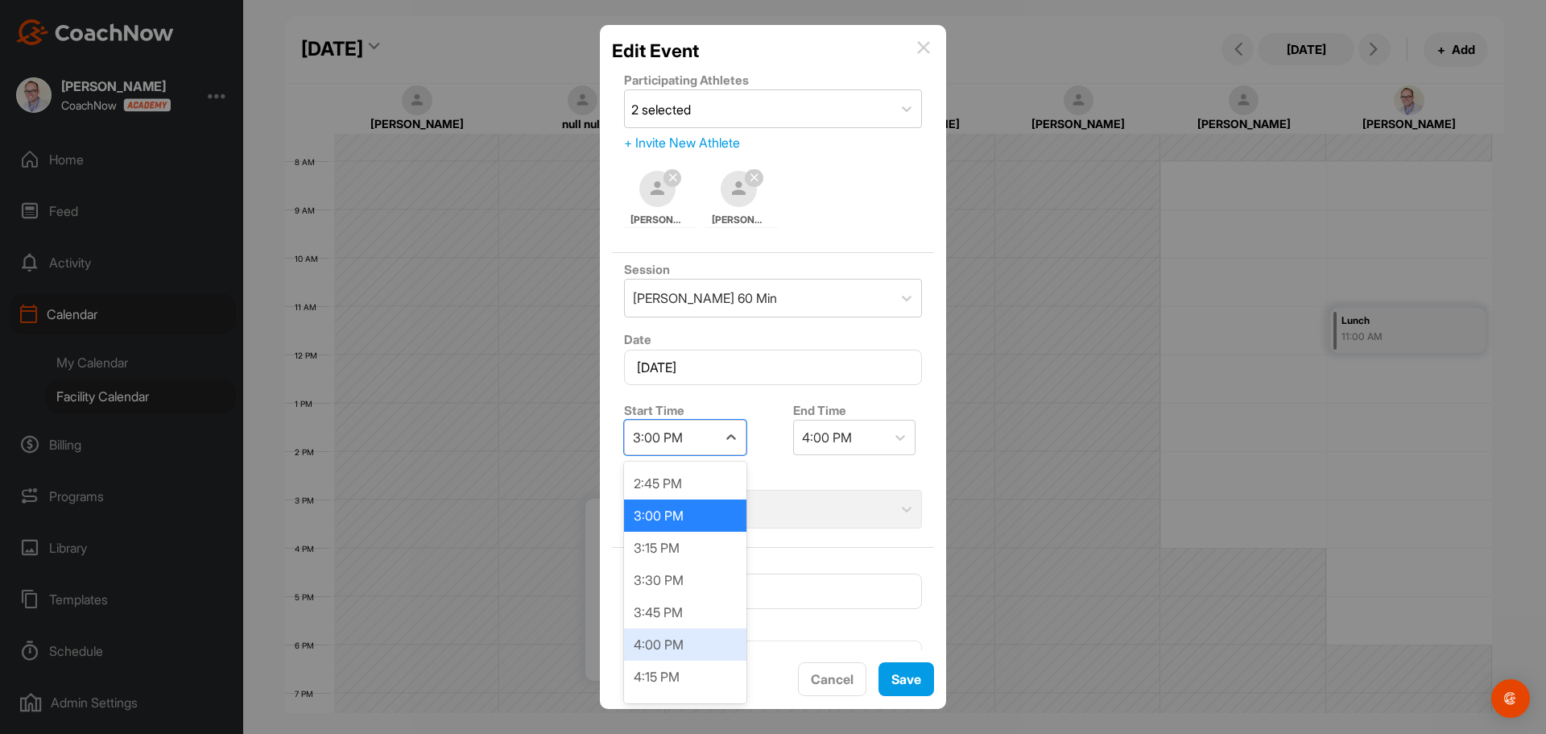
click at [674, 643] on div "4:00 PM" at bounding box center [685, 644] width 122 height 32
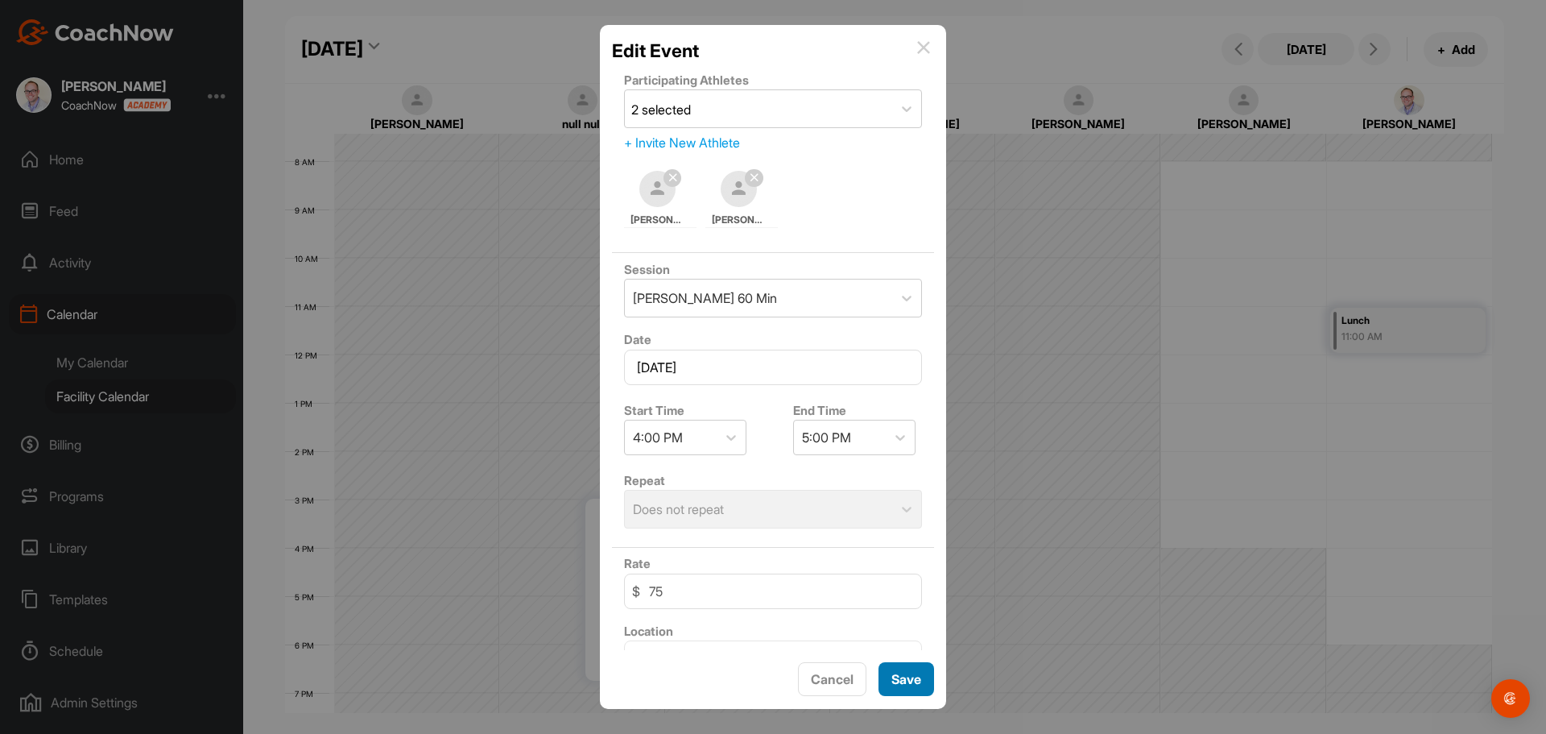
click at [903, 673] on button "Save" at bounding box center [907, 679] width 56 height 35
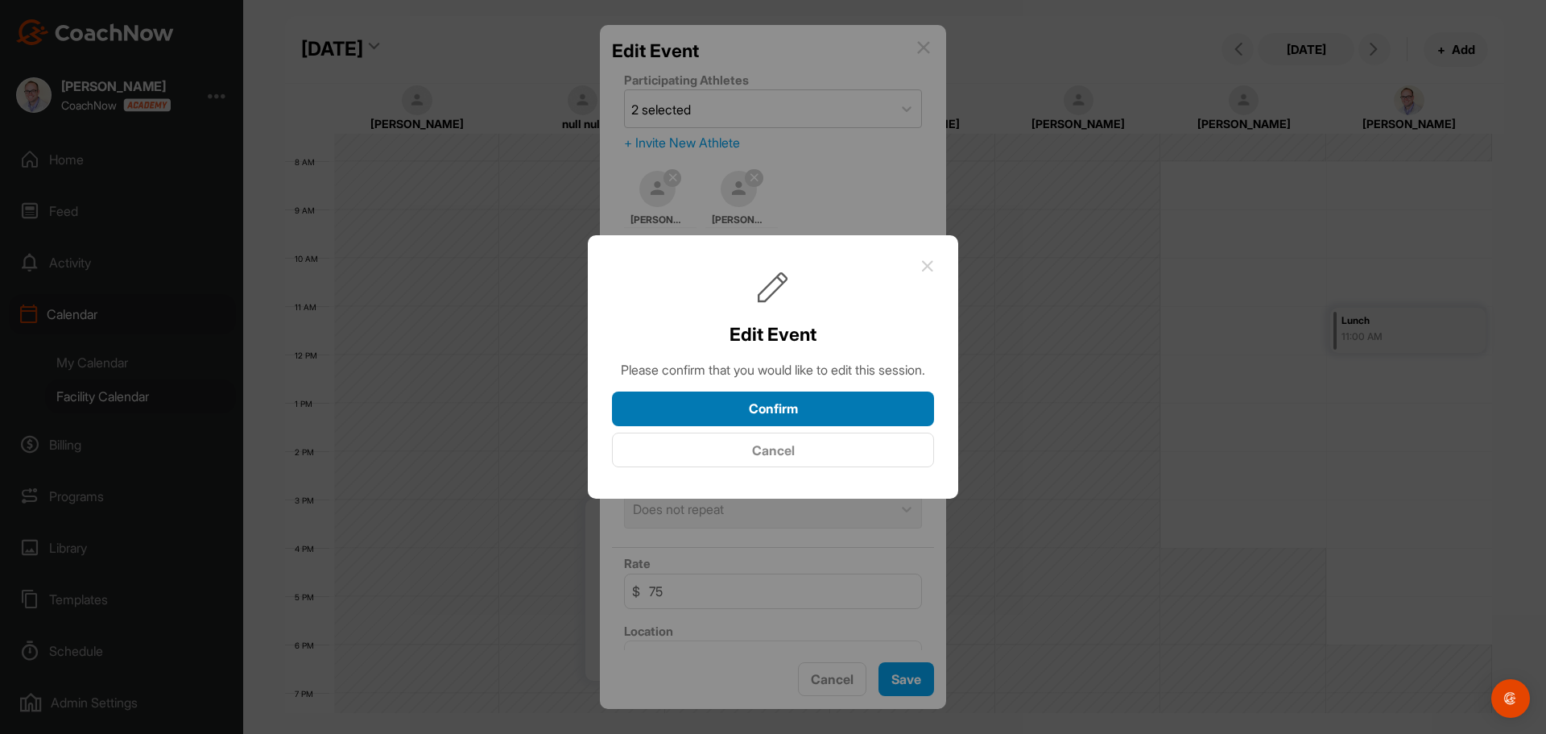
click at [828, 419] on button "Confirm" at bounding box center [773, 408] width 322 height 35
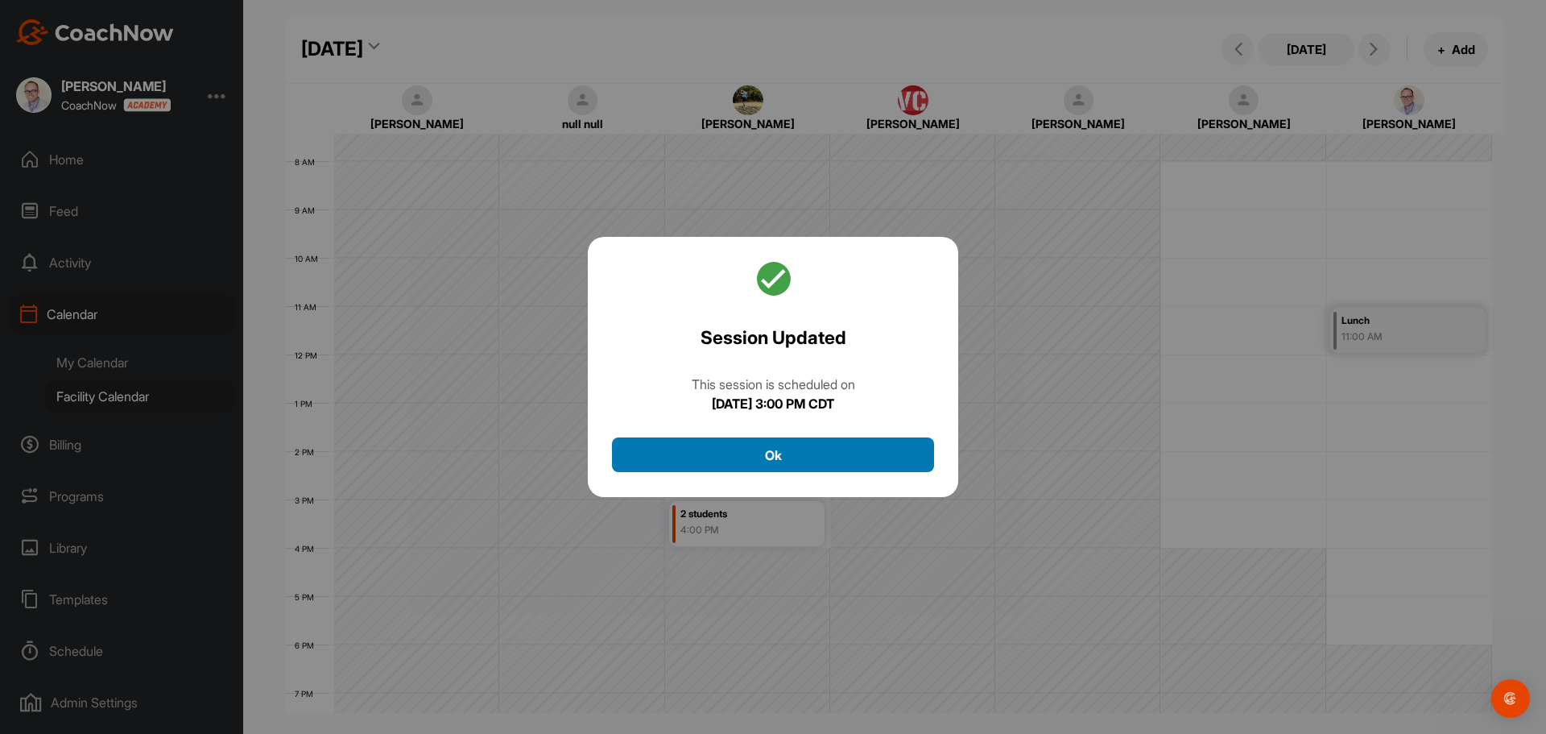
click at [817, 457] on button "Ok" at bounding box center [773, 454] width 322 height 35
